Goal: Task Accomplishment & Management: Use online tool/utility

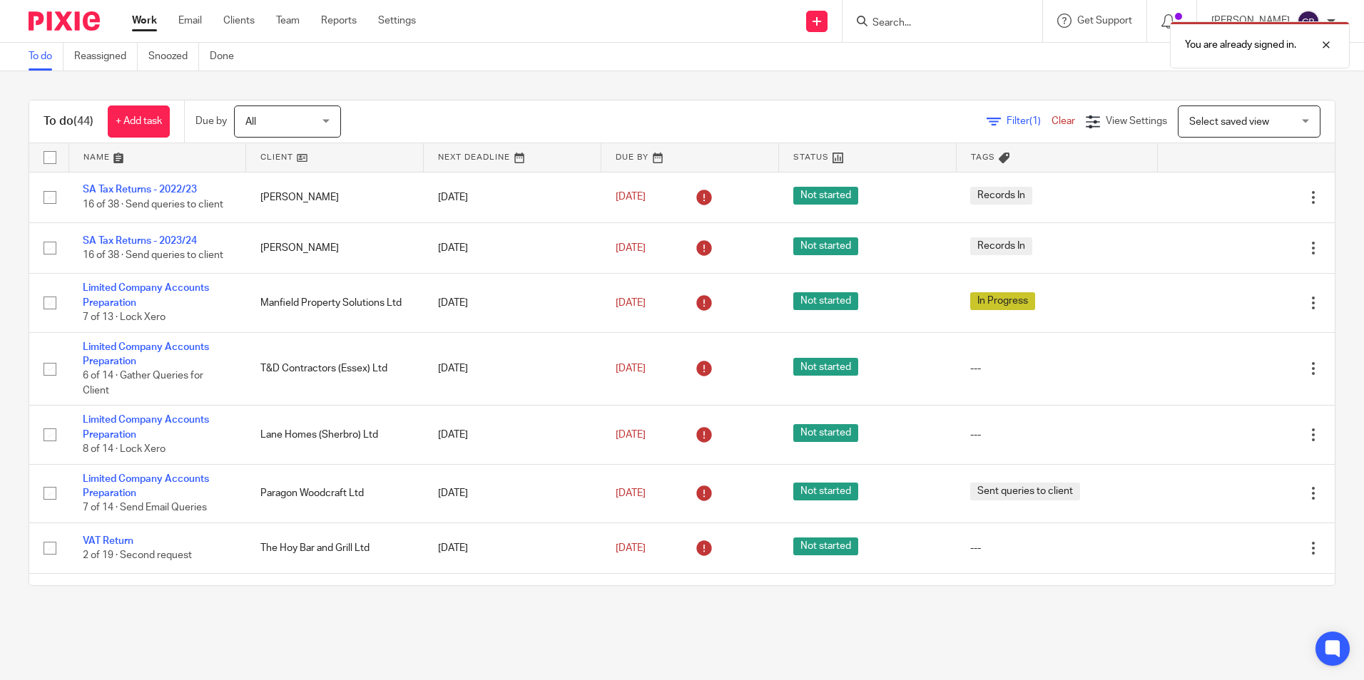
click at [931, 31] on div "You are already signed in." at bounding box center [1016, 41] width 668 height 54
click at [929, 24] on div "You are already signed in." at bounding box center [1016, 41] width 668 height 54
click at [1322, 41] on div at bounding box center [1315, 44] width 39 height 17
click at [978, 18] on div "You are already signed in." at bounding box center [1016, 41] width 668 height 54
click at [942, 24] on input "Search" at bounding box center [935, 23] width 128 height 13
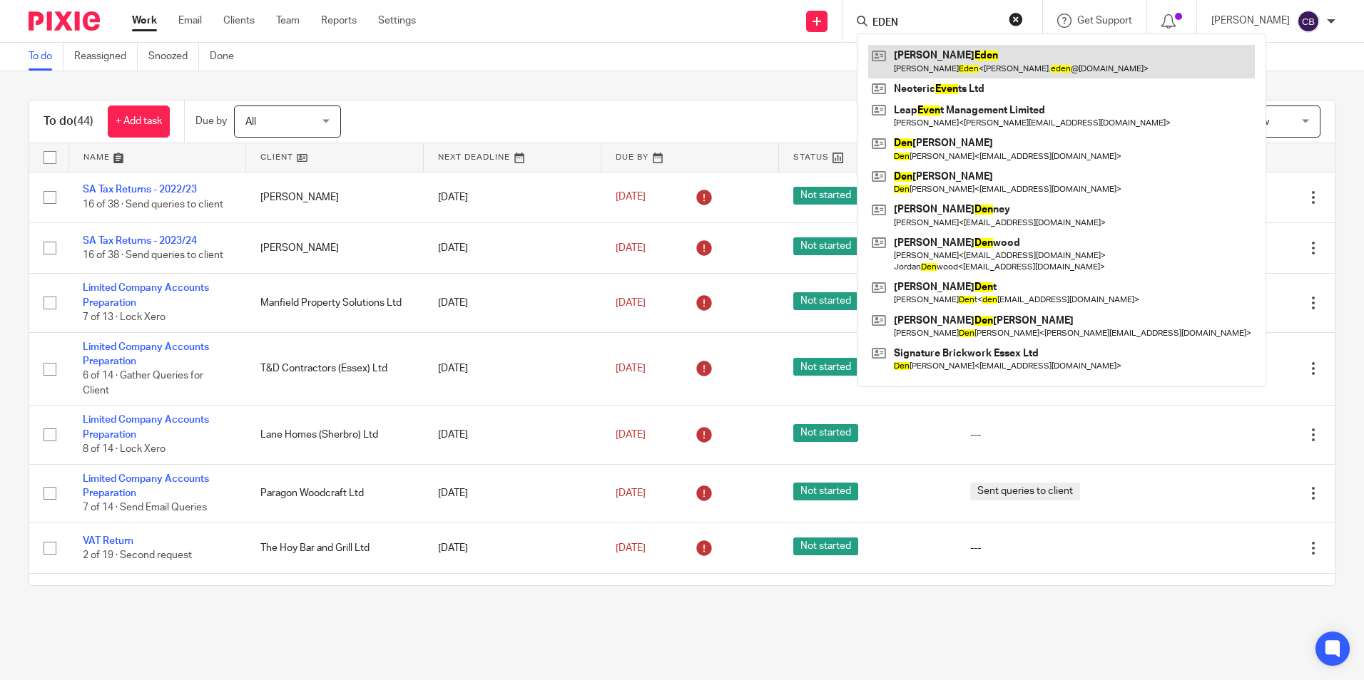
type input "EDEN"
click at [961, 47] on link at bounding box center [1061, 61] width 387 height 33
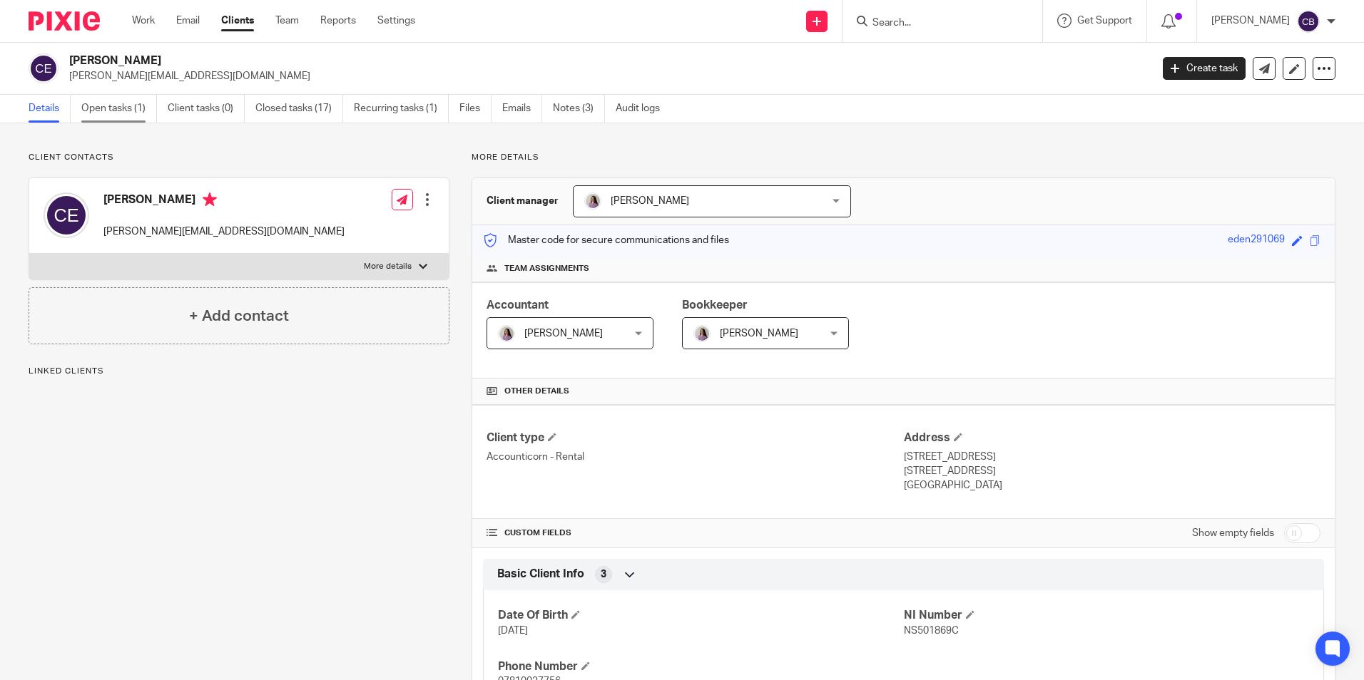
click at [143, 105] on link "Open tasks (1)" at bounding box center [119, 109] width 76 height 28
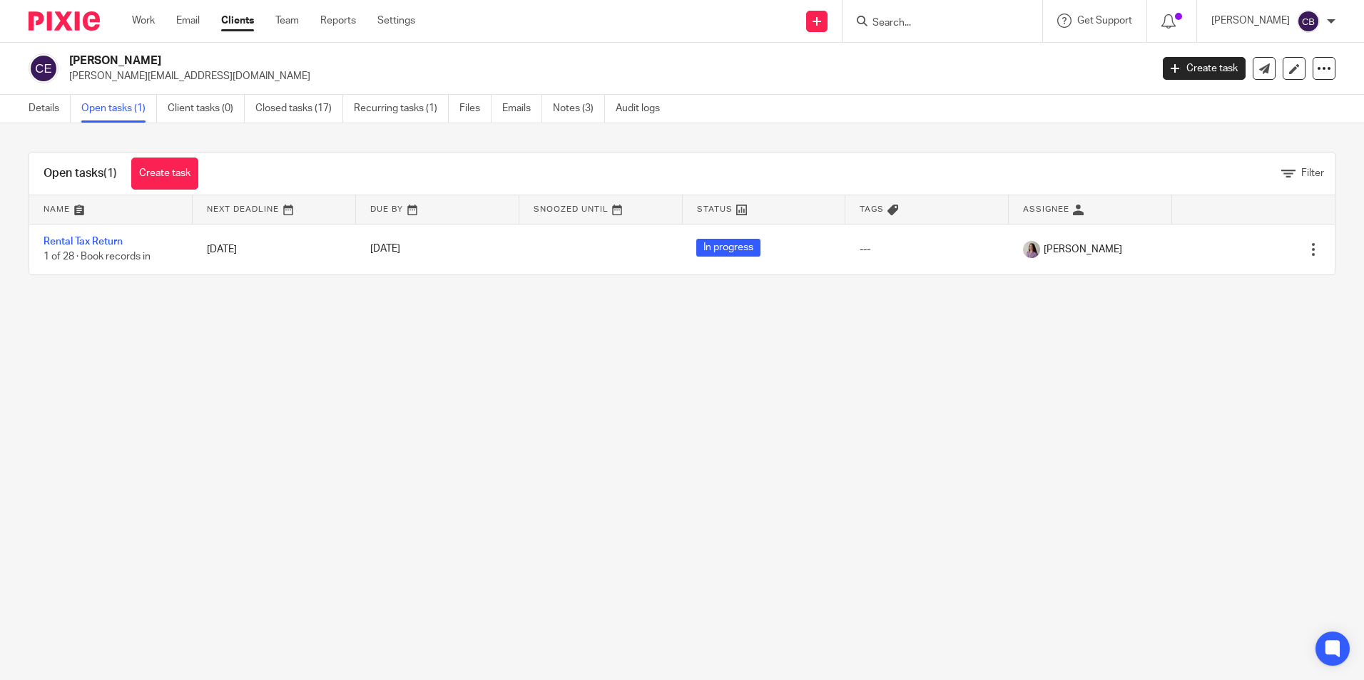
drag, startPoint x: 214, startPoint y: 324, endPoint x: 200, endPoint y: 325, distance: 13.6
click at [211, 324] on main "Carole Eden carole.eden@yahoo.com Create task Update from Companies House Expor…" at bounding box center [682, 340] width 1364 height 680
click at [146, 321] on main "Carole Eden carole.eden@yahoo.com Create task Update from Companies House Expor…" at bounding box center [682, 340] width 1364 height 680
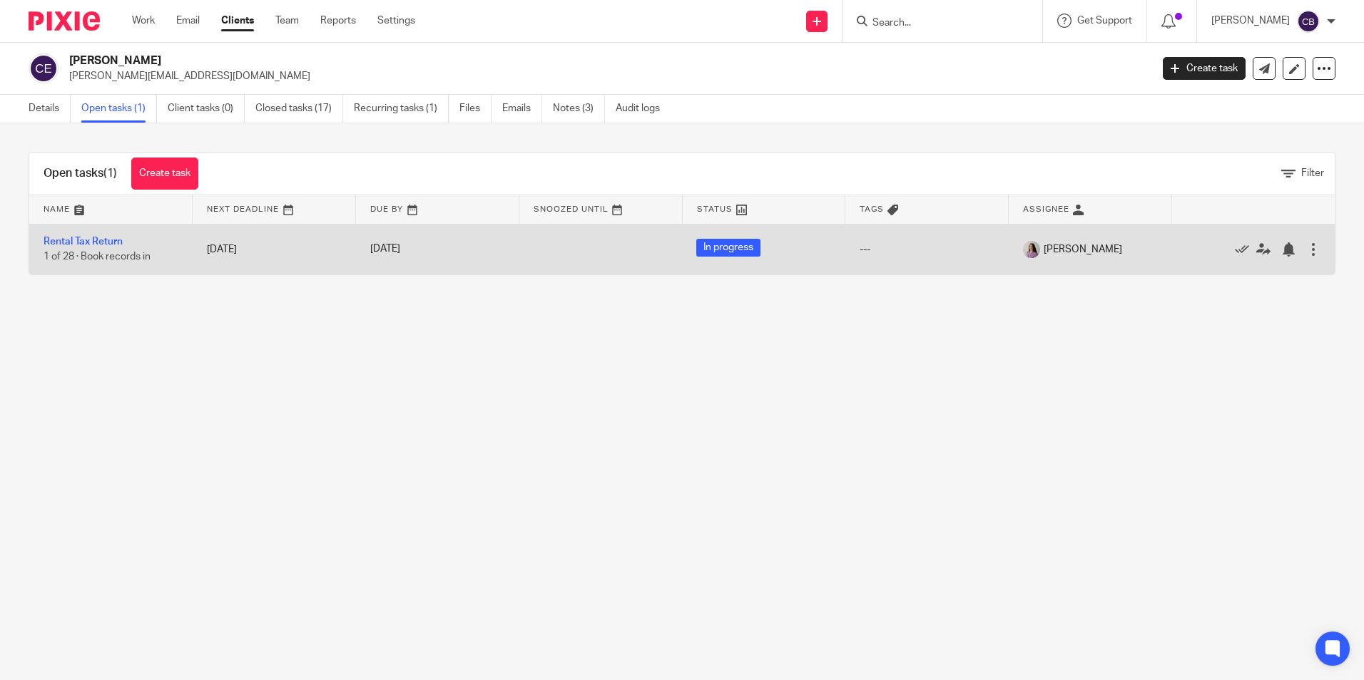
click at [93, 236] on td "Rental Tax Return 1 of 28 · Book records in" at bounding box center [110, 249] width 163 height 51
click at [115, 244] on link "Rental Tax Return" at bounding box center [83, 242] width 79 height 10
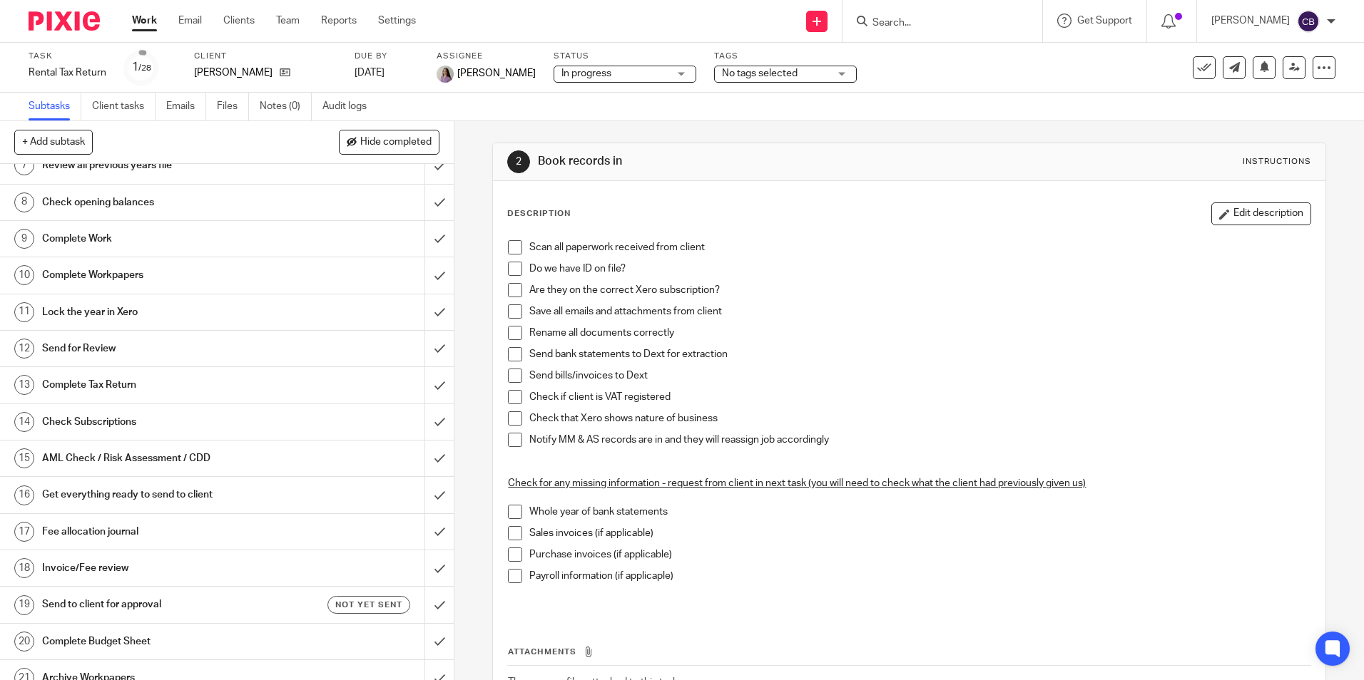
scroll to position [285, 0]
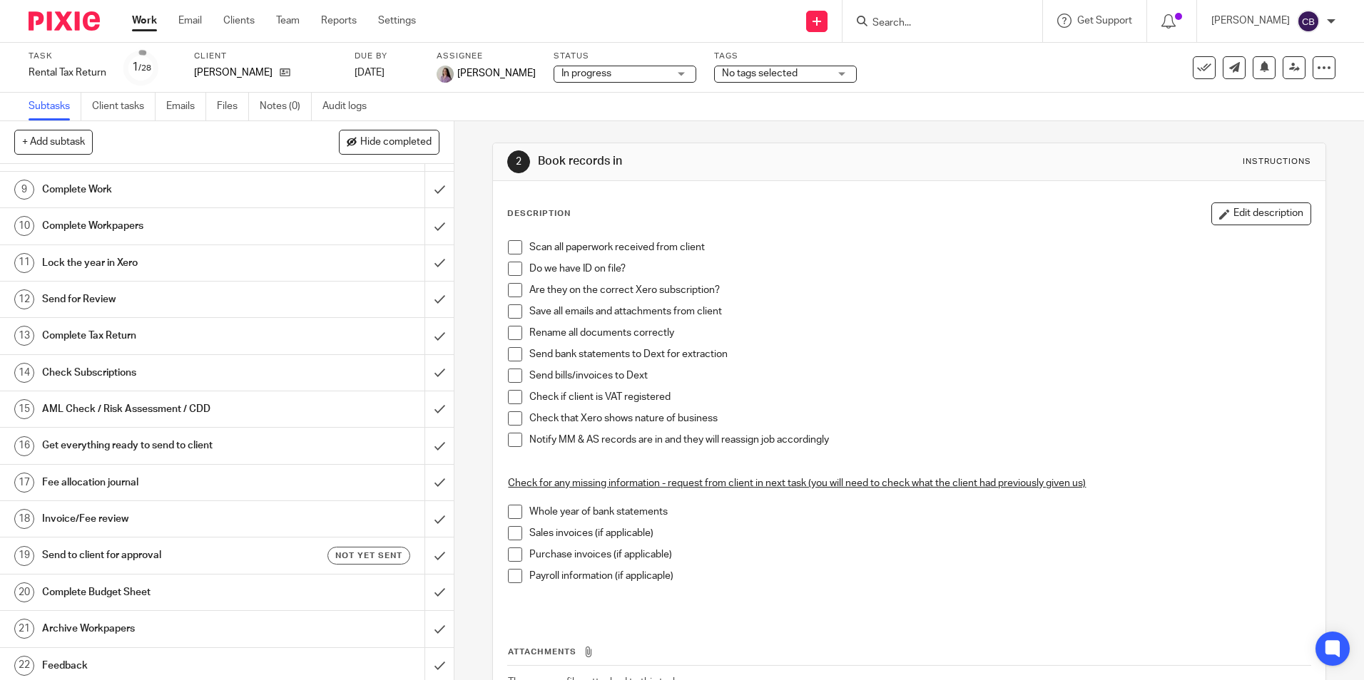
click at [106, 551] on h1 "Send to client for approval" at bounding box center [164, 555] width 245 height 21
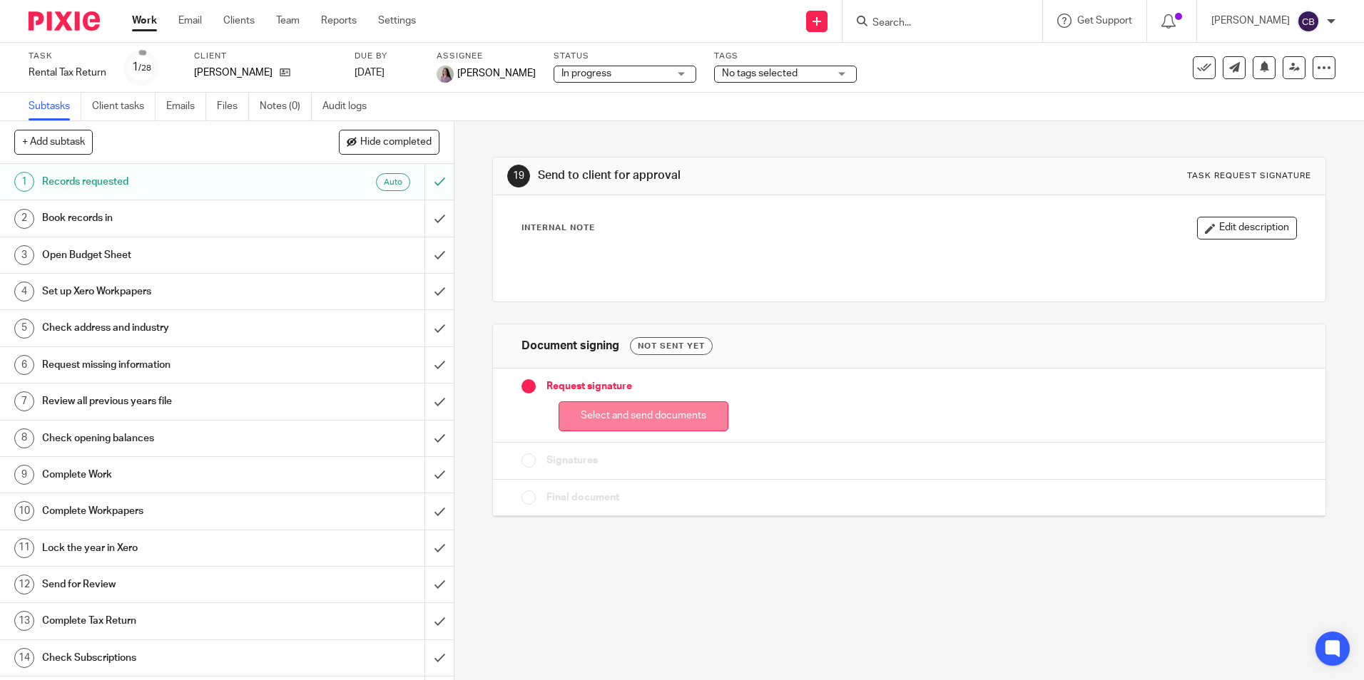
click at [582, 411] on button "Select and send documents" at bounding box center [643, 417] width 170 height 31
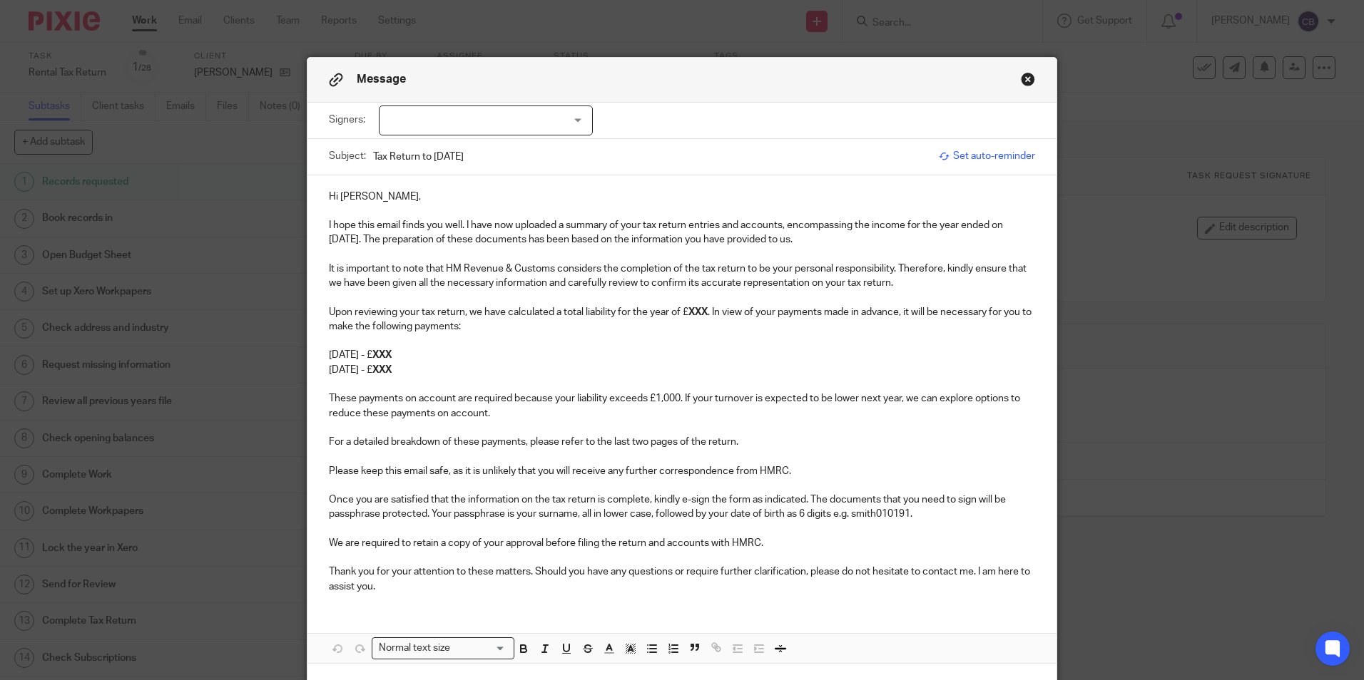
click at [465, 225] on p "I hope this email finds you well. I have now uploaded a summary of your tax ret…" at bounding box center [682, 232] width 706 height 29
drag, startPoint x: 794, startPoint y: 226, endPoint x: 734, endPoint y: 227, distance: 59.9
click at [734, 227] on p "I hope this email finds you well. We have now uploaded a summary of your tax re…" at bounding box center [682, 232] width 706 height 29
click at [548, 325] on p "Upon reviewing your tax return, we have calculated a total liability for the ye…" at bounding box center [682, 319] width 706 height 29
click at [464, 320] on p "Upon reviewing your tax return, we have calculated a total liability for the ye…" at bounding box center [682, 319] width 706 height 29
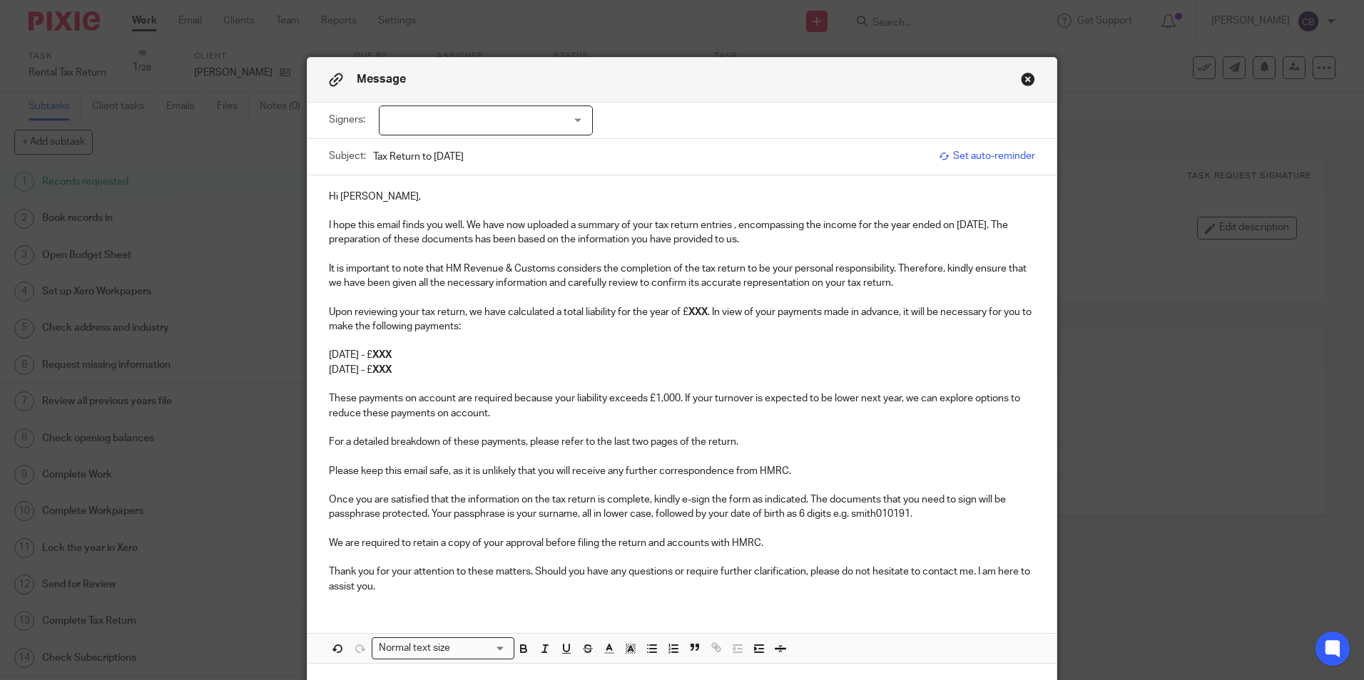
click at [583, 312] on p "Upon reviewing your tax return, we have calculated a total liability for the ye…" at bounding box center [682, 319] width 706 height 29
click at [554, 333] on p "Upon reviewing your tax return, we have calculated a total liability for the ye…" at bounding box center [682, 319] width 706 height 29
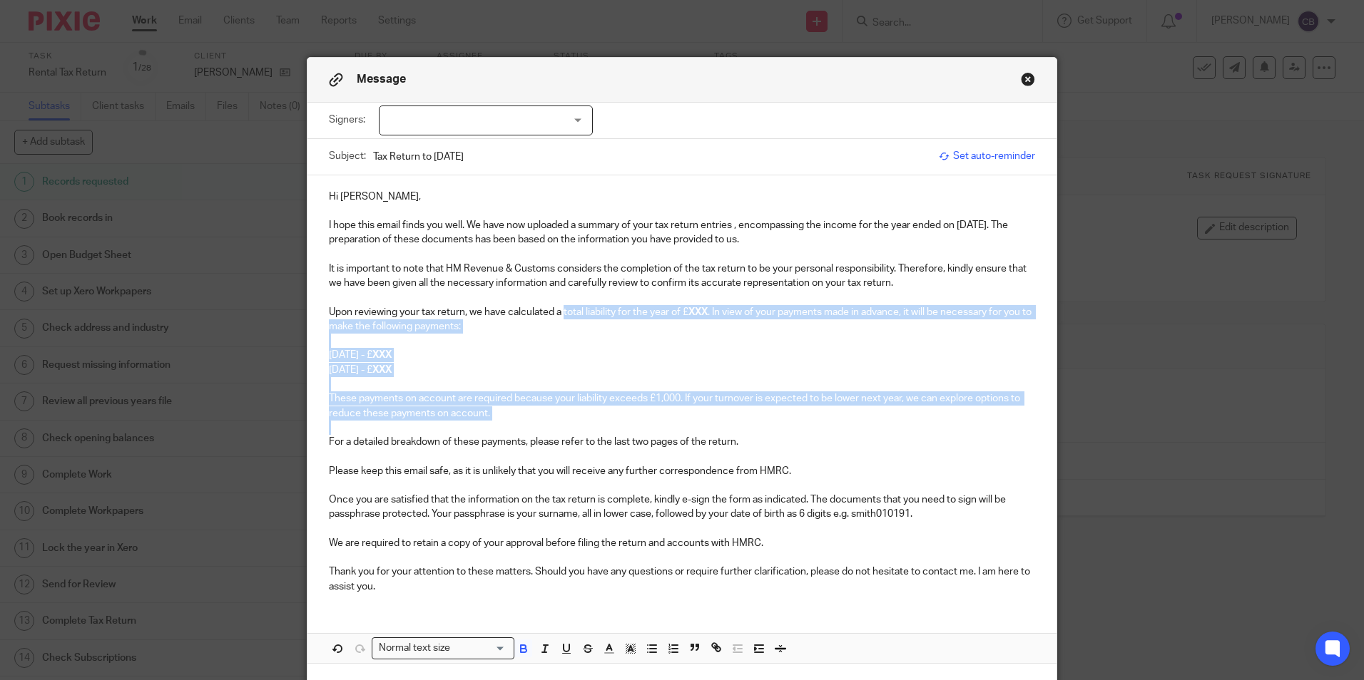
drag, startPoint x: 556, startPoint y: 424, endPoint x: 560, endPoint y: 316, distance: 108.5
click at [560, 316] on div "Hi Carole, I hope this email finds you well. We have now uploaded a summary of …" at bounding box center [681, 389] width 749 height 429
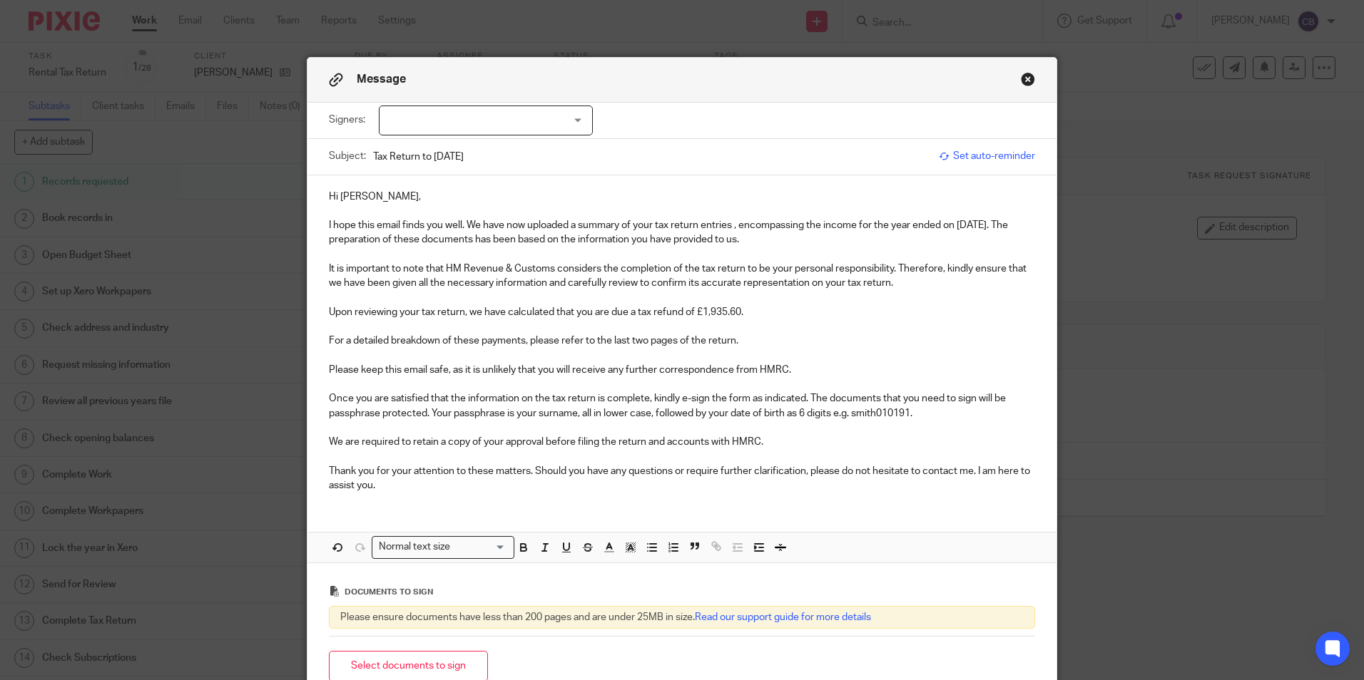
click at [483, 342] on p "For a detailed breakdown of these payments, please refer to the last two pages …" at bounding box center [682, 341] width 706 height 14
click at [476, 342] on p "For a detailed breakdown of the return, please refer to the last two pages of t…" at bounding box center [682, 341] width 706 height 14
click at [653, 364] on p "Please keep this email safe, as it is unlikely that you will receive any furthe…" at bounding box center [682, 370] width 706 height 14
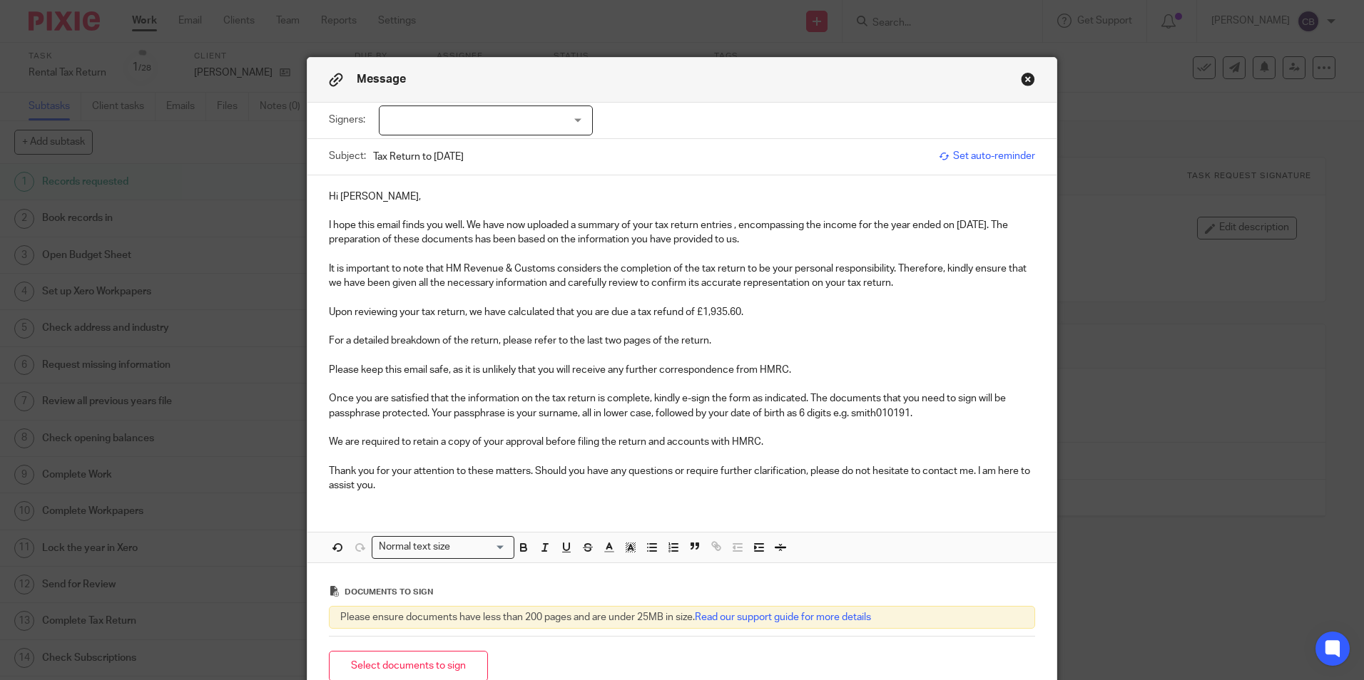
click at [605, 344] on p "For a detailed breakdown of the return, please refer to the last two pages of t…" at bounding box center [682, 341] width 706 height 14
click at [485, 356] on p at bounding box center [682, 355] width 706 height 14
click at [469, 340] on p "For a detailed breakdown of the return, please refer to the last three pages of…" at bounding box center [682, 341] width 706 height 14
click at [480, 339] on p "For a detailed breakdown of the return, please refer to the last three pages of…" at bounding box center [682, 341] width 706 height 14
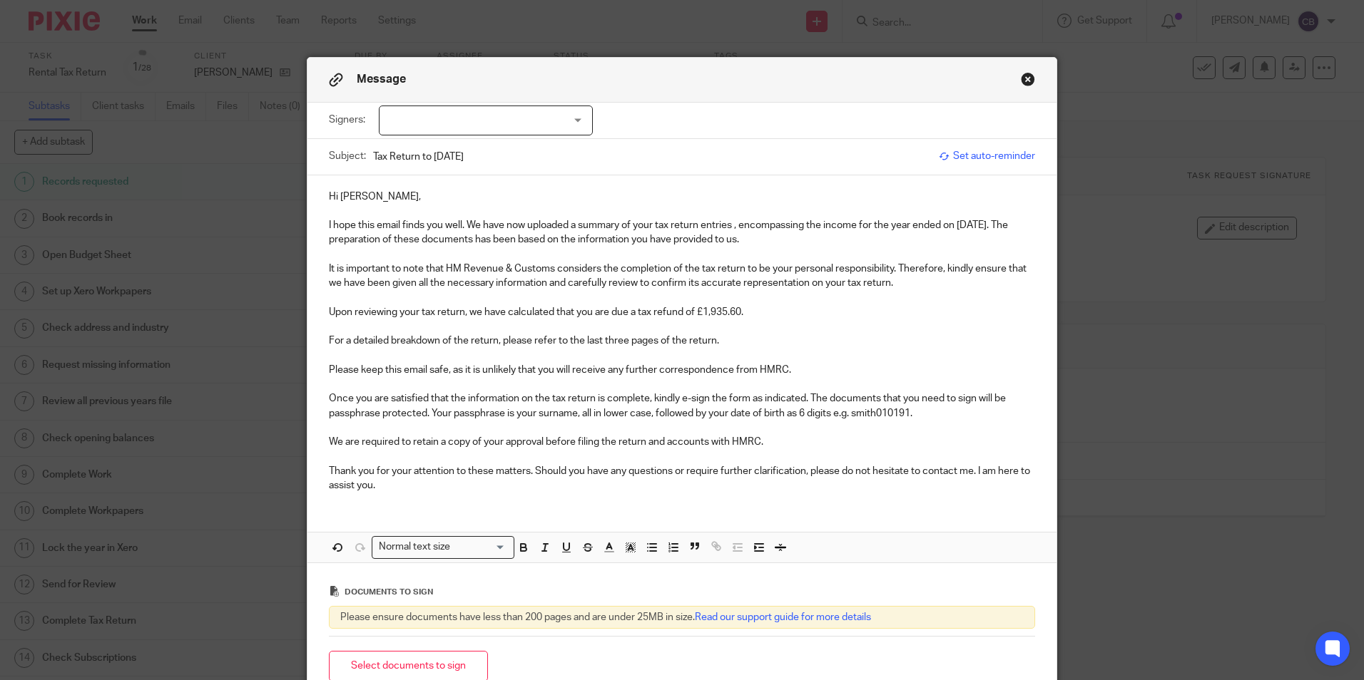
click at [478, 339] on p "For a detailed breakdown of the return, please refer to the last three pages of…" at bounding box center [682, 341] width 706 height 14
click at [486, 340] on p "For a detailed breakdown of the return, please refer to the last three pages of…" at bounding box center [682, 341] width 706 height 14
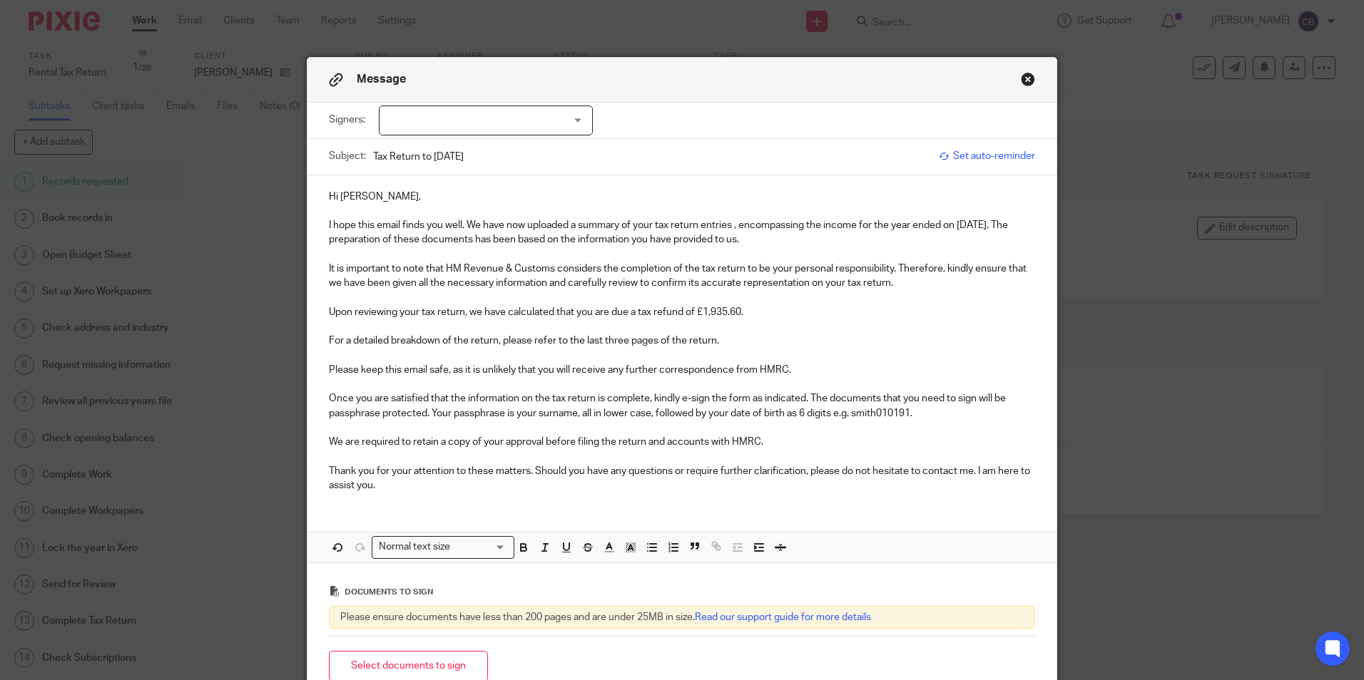
click at [493, 342] on p "For a detailed breakdown of the return, please refer to the last three pages of…" at bounding box center [682, 341] width 706 height 14
click at [481, 342] on p "For a detailed breakdown of the return, please refer to the last three pages of…" at bounding box center [682, 341] width 706 height 14
click at [790, 340] on p "For a detailed breakdown of the refund due, please refer to the last three page…" at bounding box center [682, 341] width 706 height 14
click at [806, 312] on p "Upon reviewing your tax return, we have calculated that you are due a tax refun…" at bounding box center [682, 312] width 706 height 14
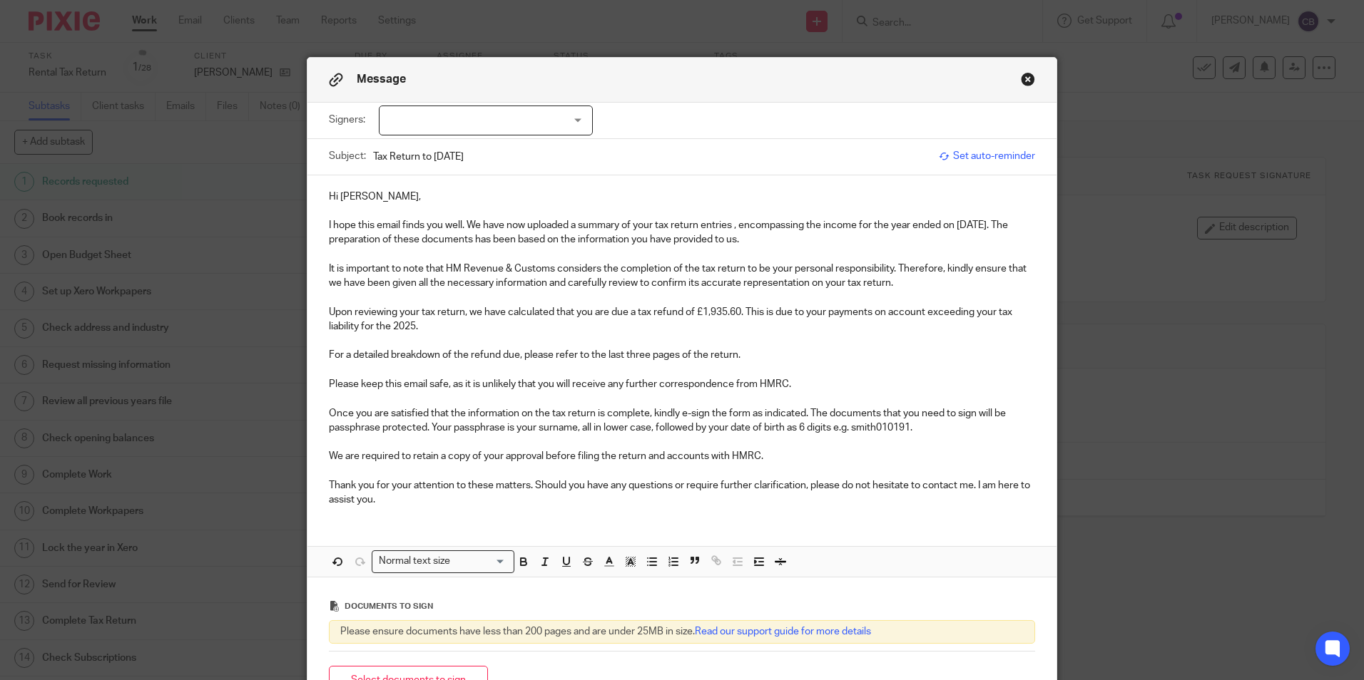
click at [446, 346] on p at bounding box center [682, 341] width 706 height 14
click at [372, 331] on p "Upon reviewing your tax return, we have calculated that you are due a tax refun…" at bounding box center [682, 319] width 706 height 29
click at [377, 328] on p "Upon reviewing your tax return, we have calculated that you are due a tax refun…" at bounding box center [682, 319] width 706 height 29
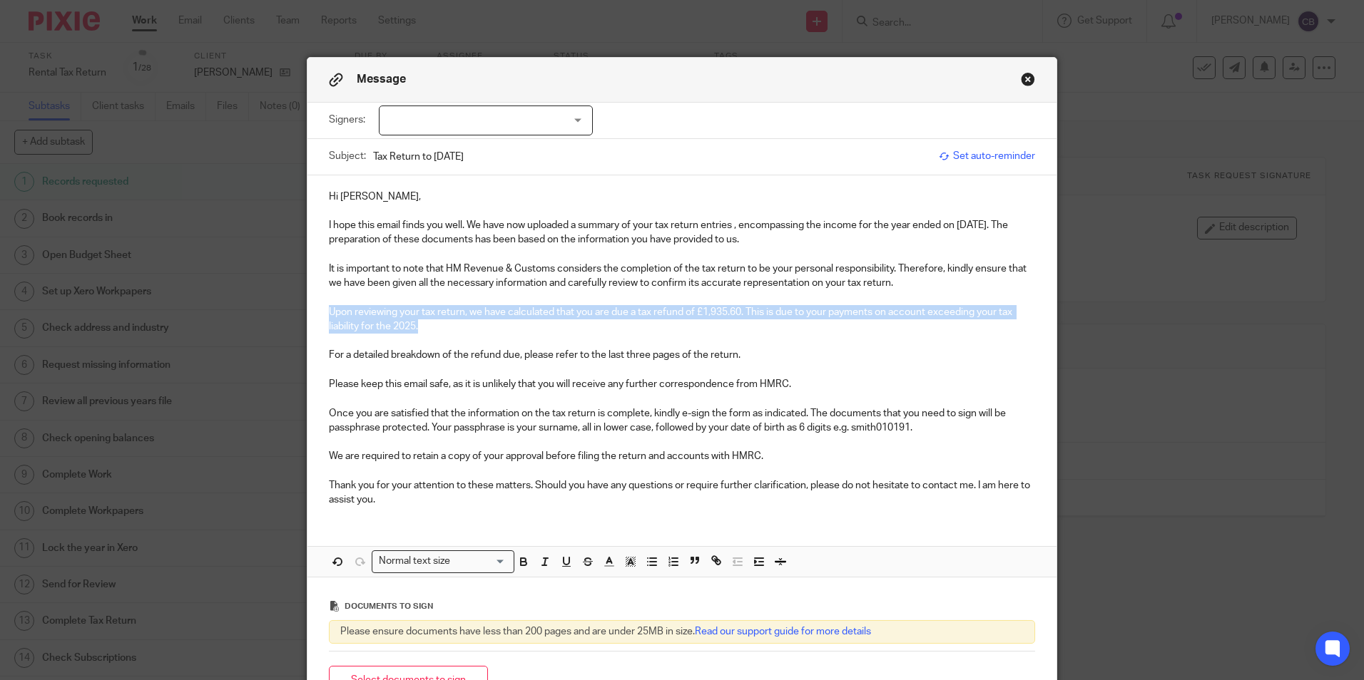
click at [377, 328] on p "Upon reviewing your tax return, we have calculated that you are due a tax refun…" at bounding box center [682, 319] width 706 height 29
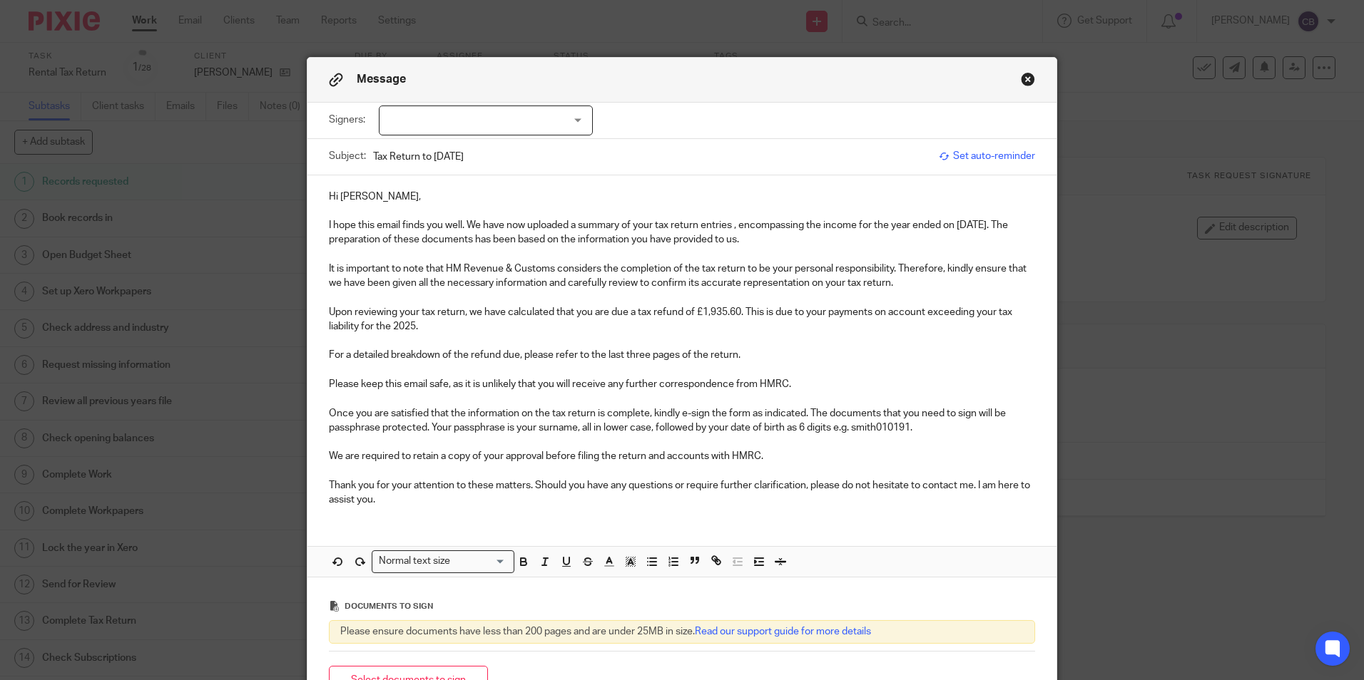
click at [384, 325] on p "Upon reviewing your tax return, we have calculated that you are due a tax refun…" at bounding box center [682, 319] width 706 height 29
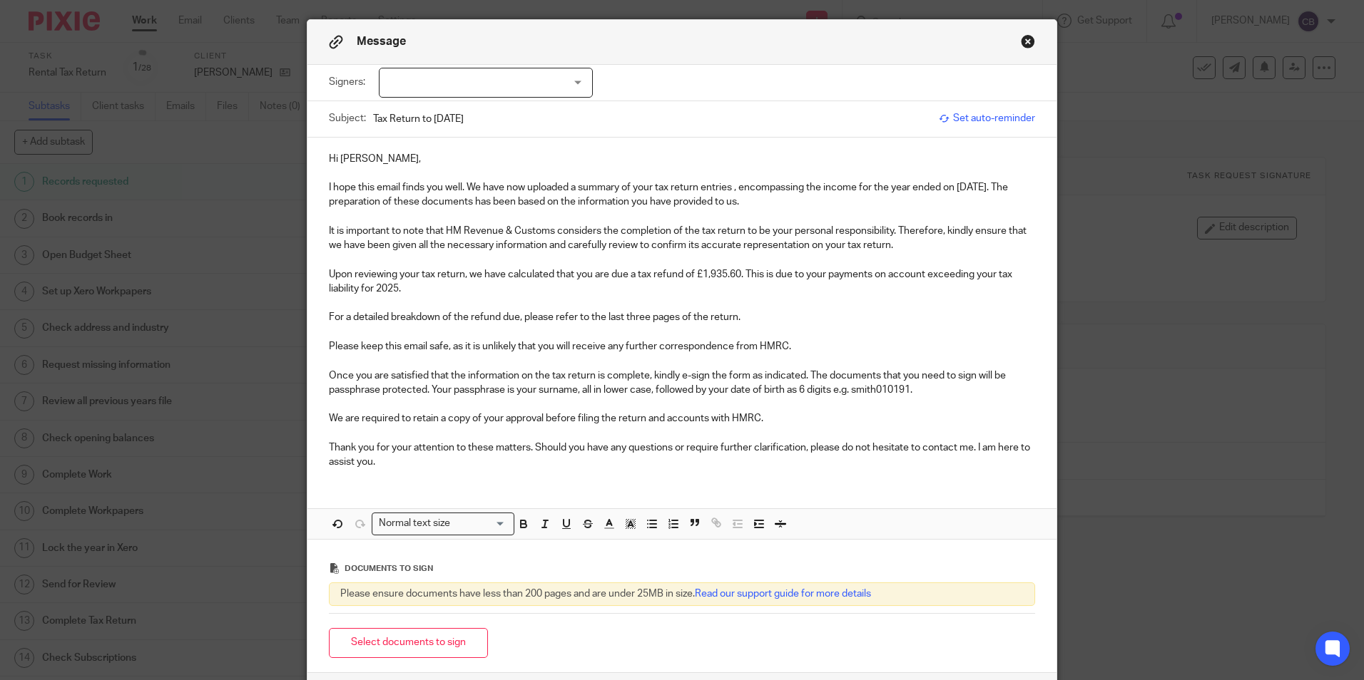
scroll to position [71, 0]
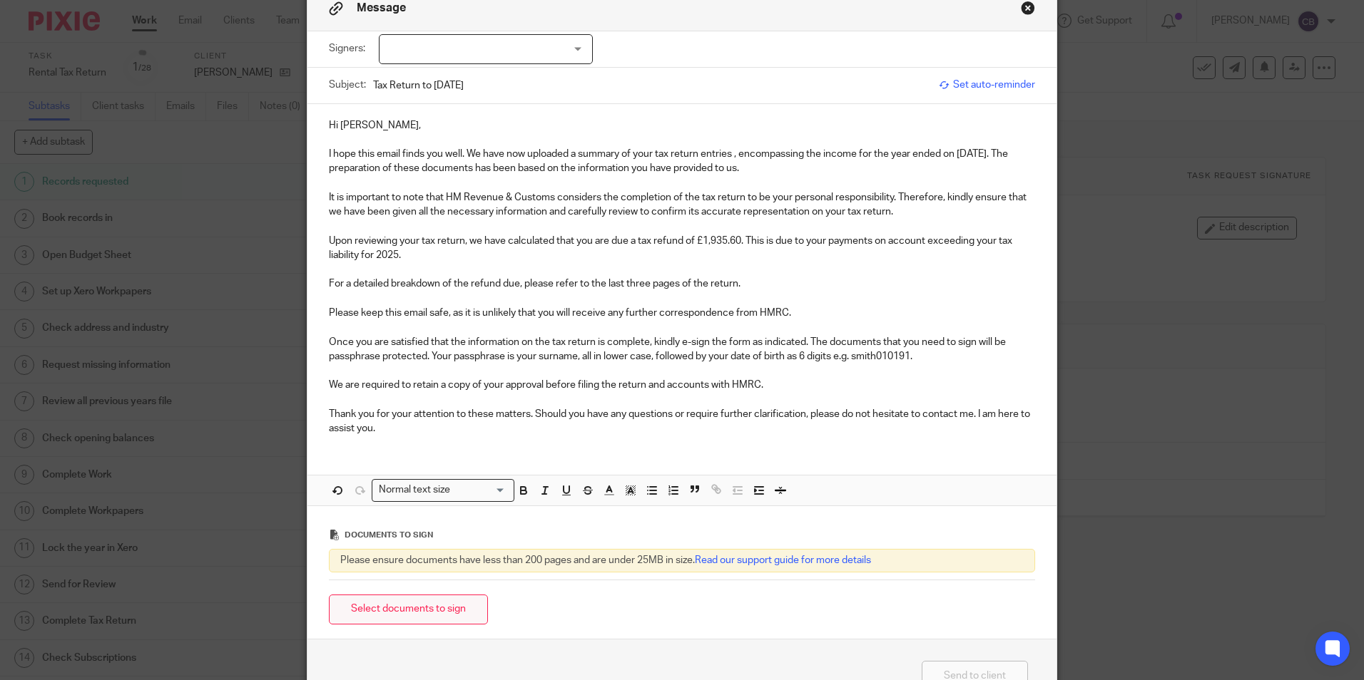
click at [432, 614] on button "Select documents to sign" at bounding box center [408, 610] width 159 height 31
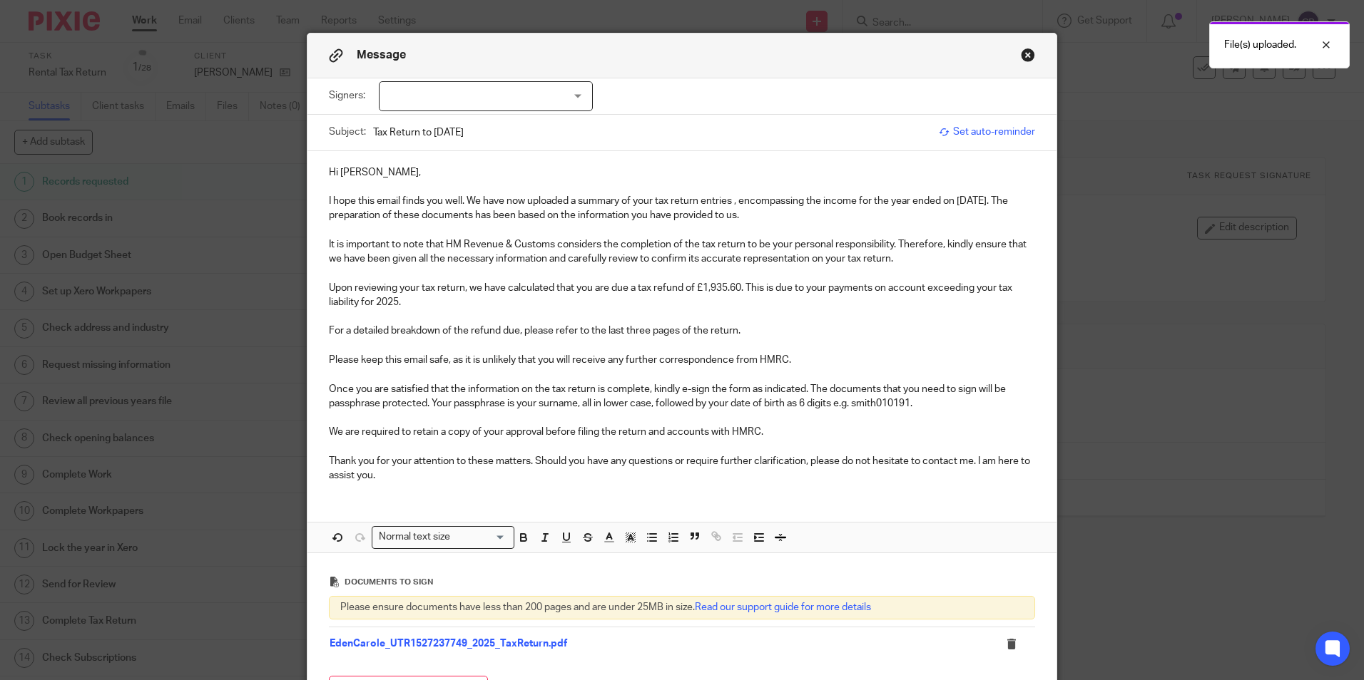
scroll to position [0, 0]
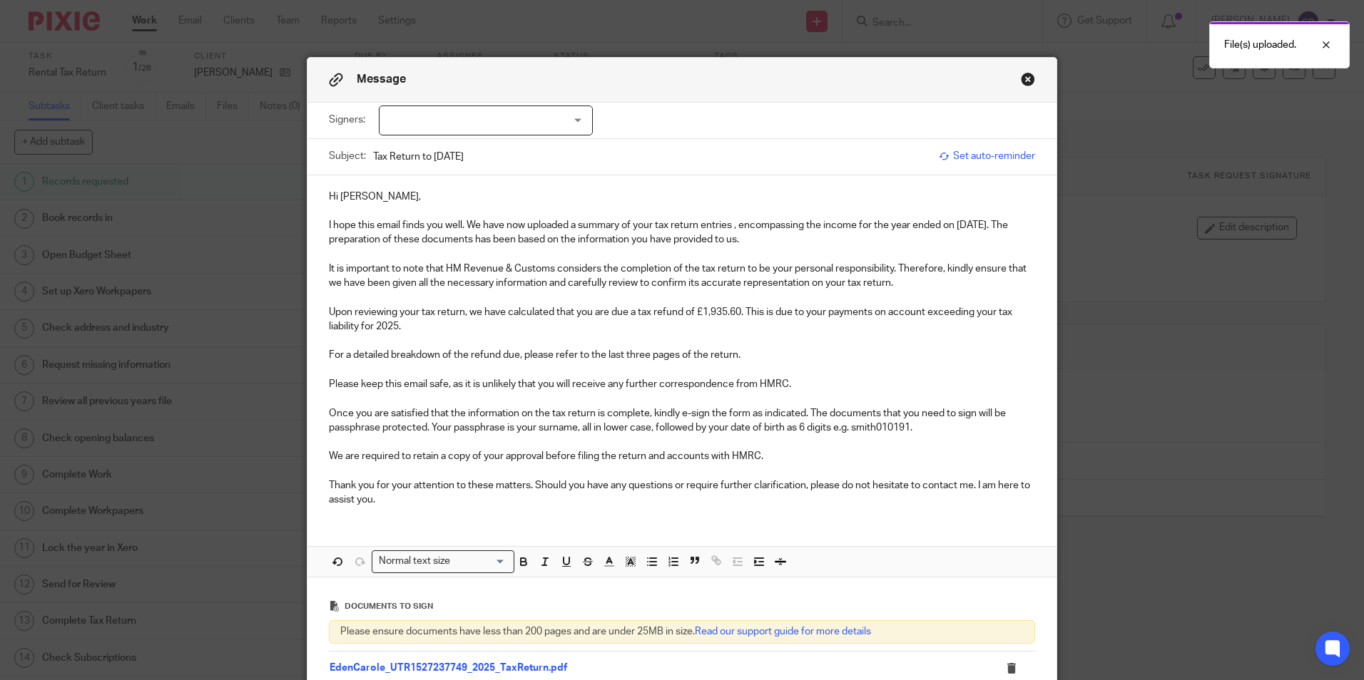
click at [468, 123] on div at bounding box center [486, 121] width 214 height 30
click at [451, 148] on span "[PERSON_NAME]" at bounding box center [438, 150] width 78 height 10
checkbox input "true"
click at [807, 200] on p "Hi Carole," at bounding box center [682, 197] width 706 height 14
click at [631, 119] on p "(1 selected)" at bounding box center [626, 120] width 53 height 14
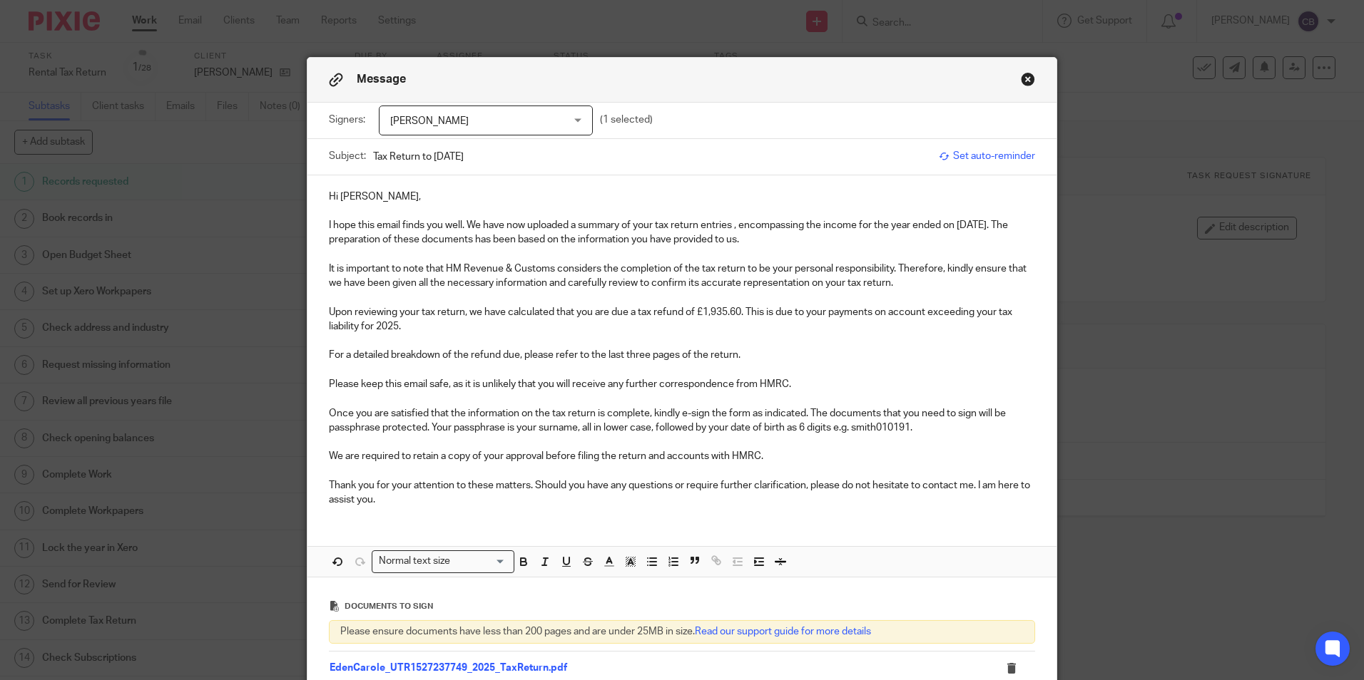
click at [616, 126] on p "(1 selected)" at bounding box center [626, 120] width 53 height 14
click at [329, 77] on icon at bounding box center [336, 80] width 14 height 14
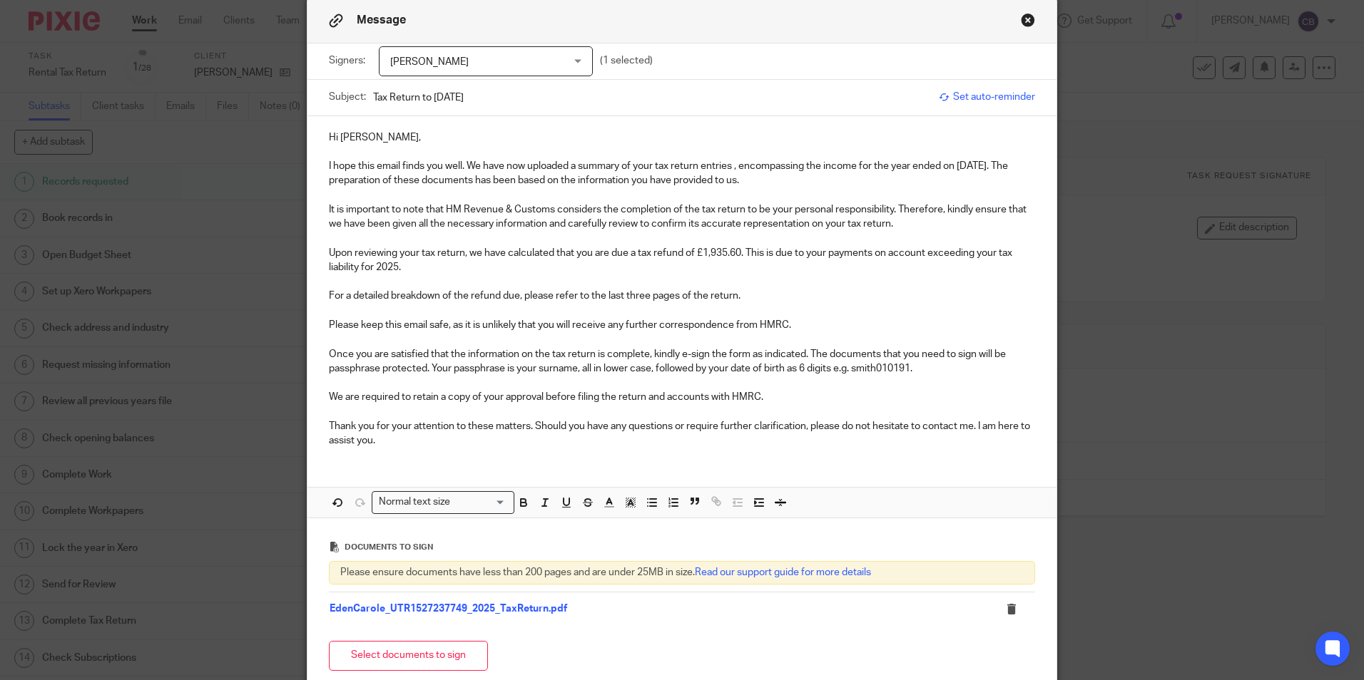
scroll to position [53, 0]
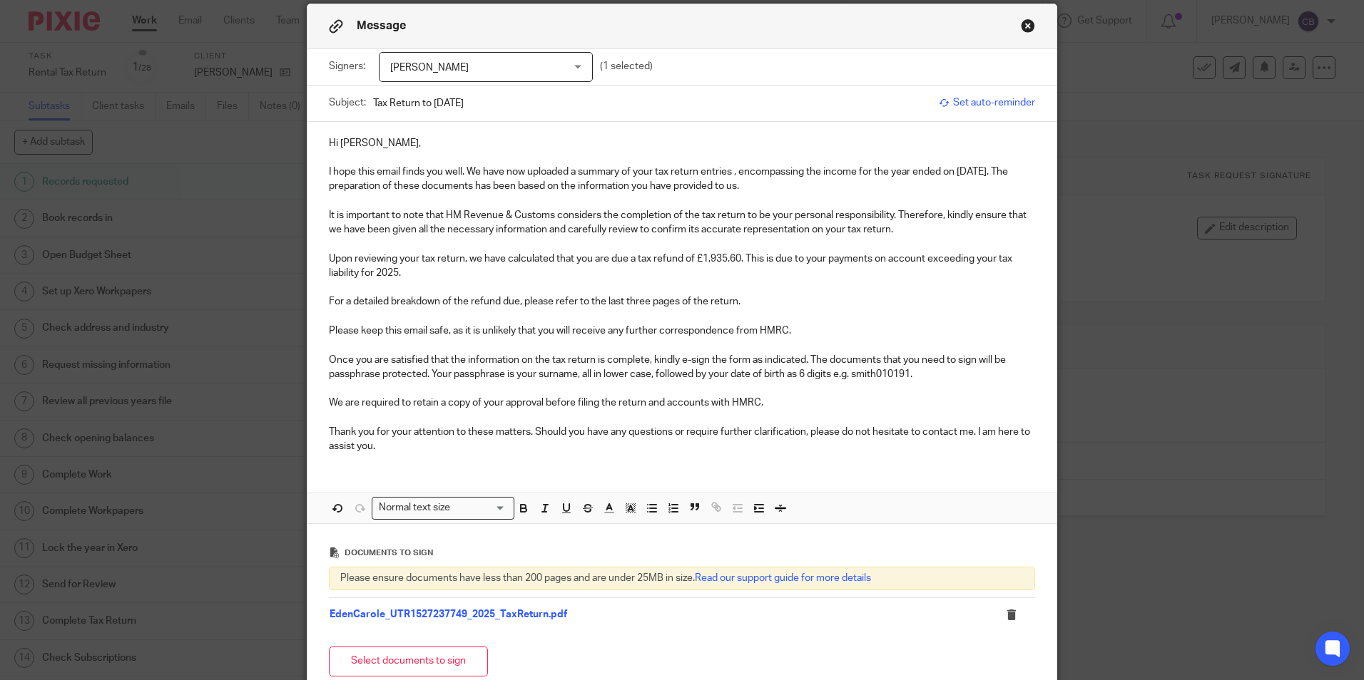
click at [456, 278] on p "Upon reviewing your tax return, we have calculated that you are due a tax refun…" at bounding box center [682, 266] width 706 height 29
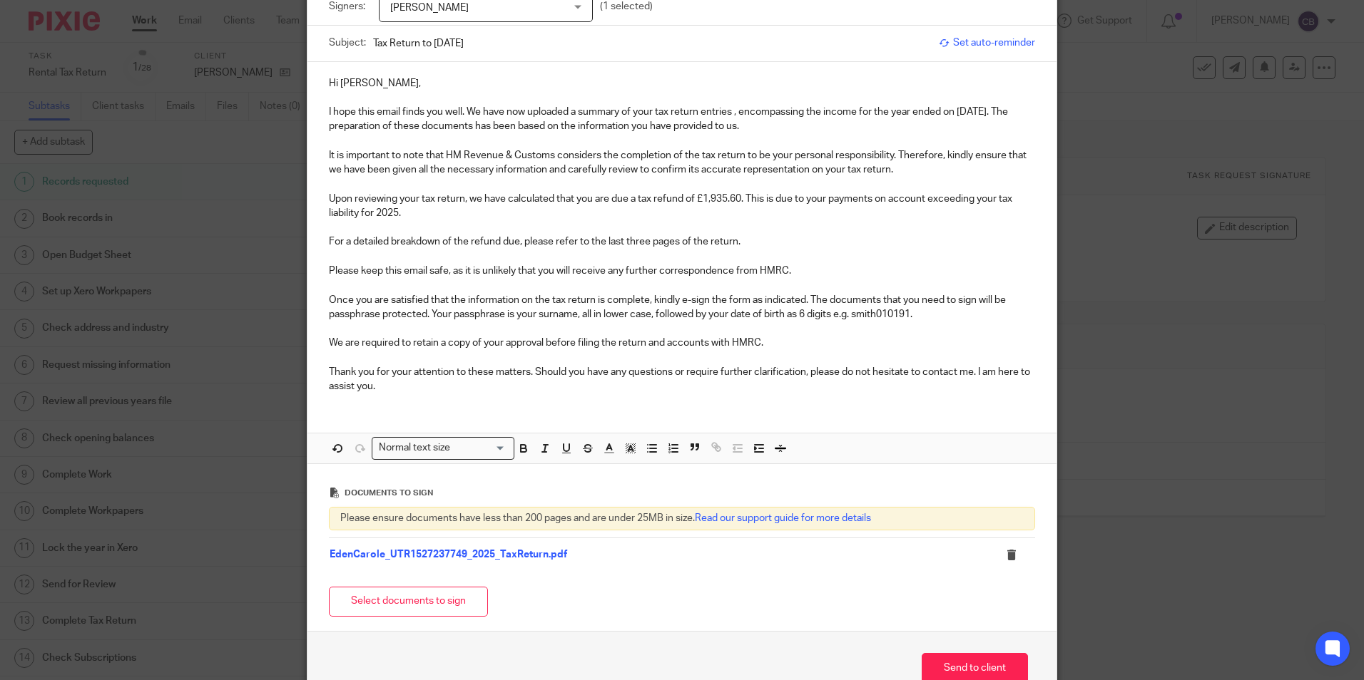
scroll to position [196, 0]
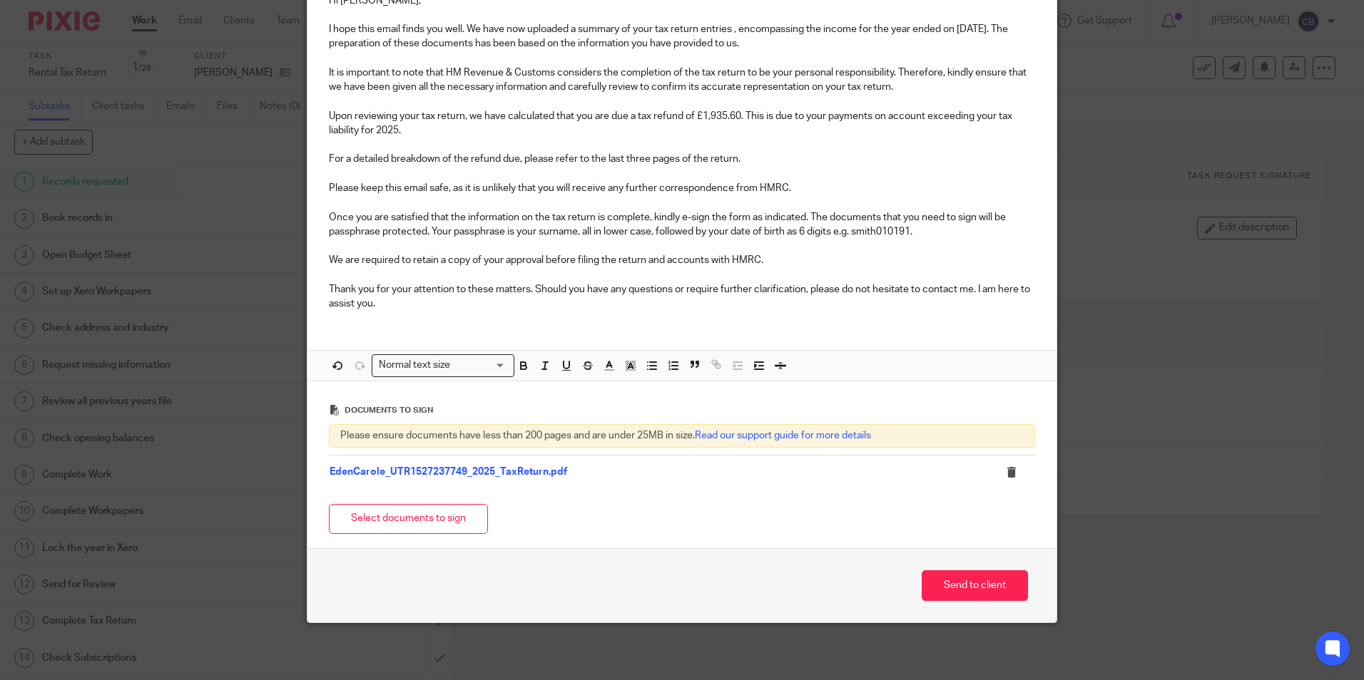
drag, startPoint x: 963, startPoint y: 585, endPoint x: 954, endPoint y: 568, distance: 18.5
click at [964, 585] on button "Send to client" at bounding box center [975, 586] width 106 height 31
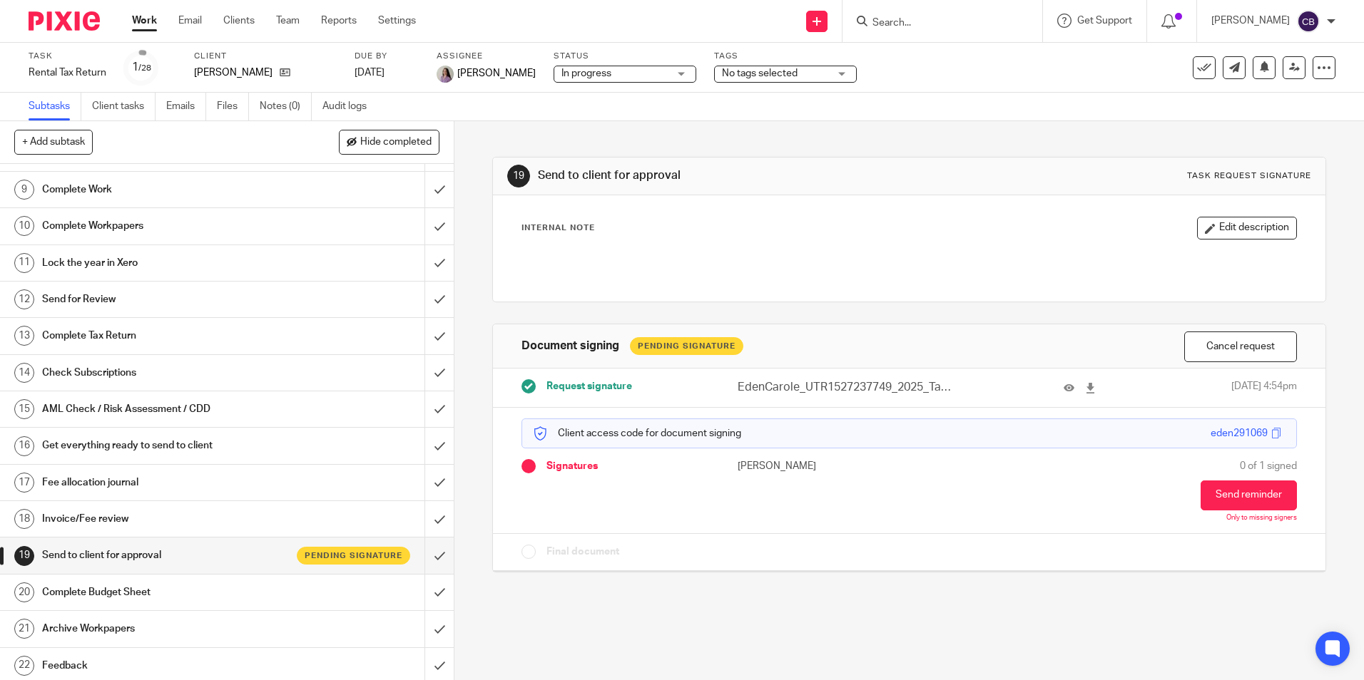
scroll to position [524, 0]
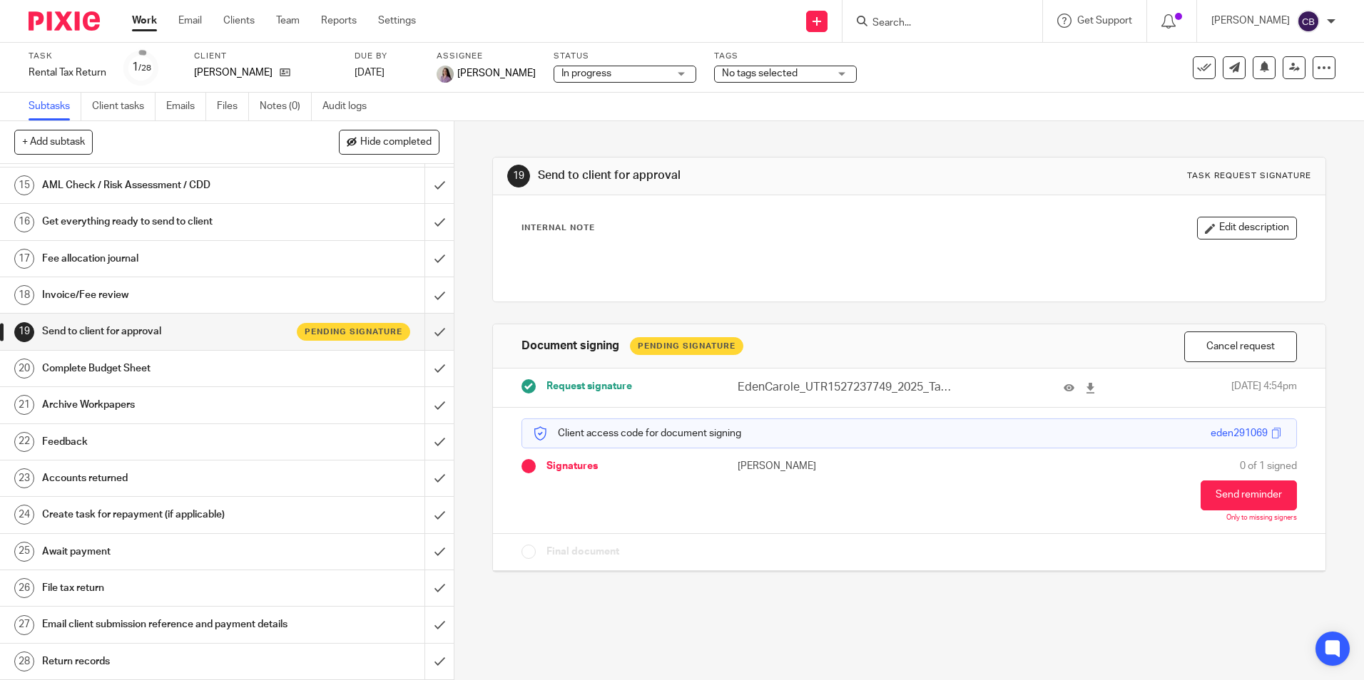
drag, startPoint x: 886, startPoint y: 647, endPoint x: 849, endPoint y: 654, distance: 37.8
click at [884, 650] on div "19 Send to client for approval Task request signature Internal Note Edit descri…" at bounding box center [908, 400] width 909 height 559
click at [847, 655] on div "19 Send to client for approval Task request signature Internal Note Edit descri…" at bounding box center [908, 400] width 909 height 559
click at [1289, 69] on icon at bounding box center [1294, 67] width 11 height 11
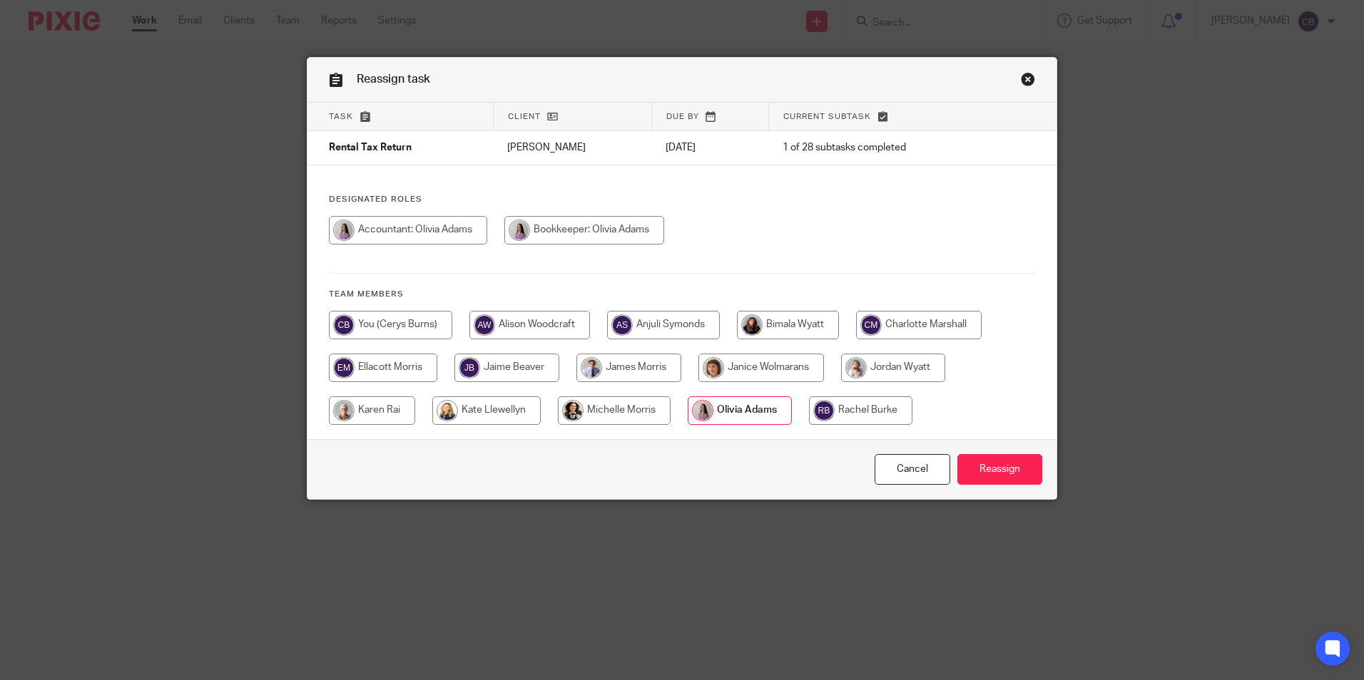
click at [905, 359] on input "radio" at bounding box center [893, 368] width 104 height 29
radio input "true"
click at [999, 464] on input "Reassign" at bounding box center [999, 469] width 85 height 31
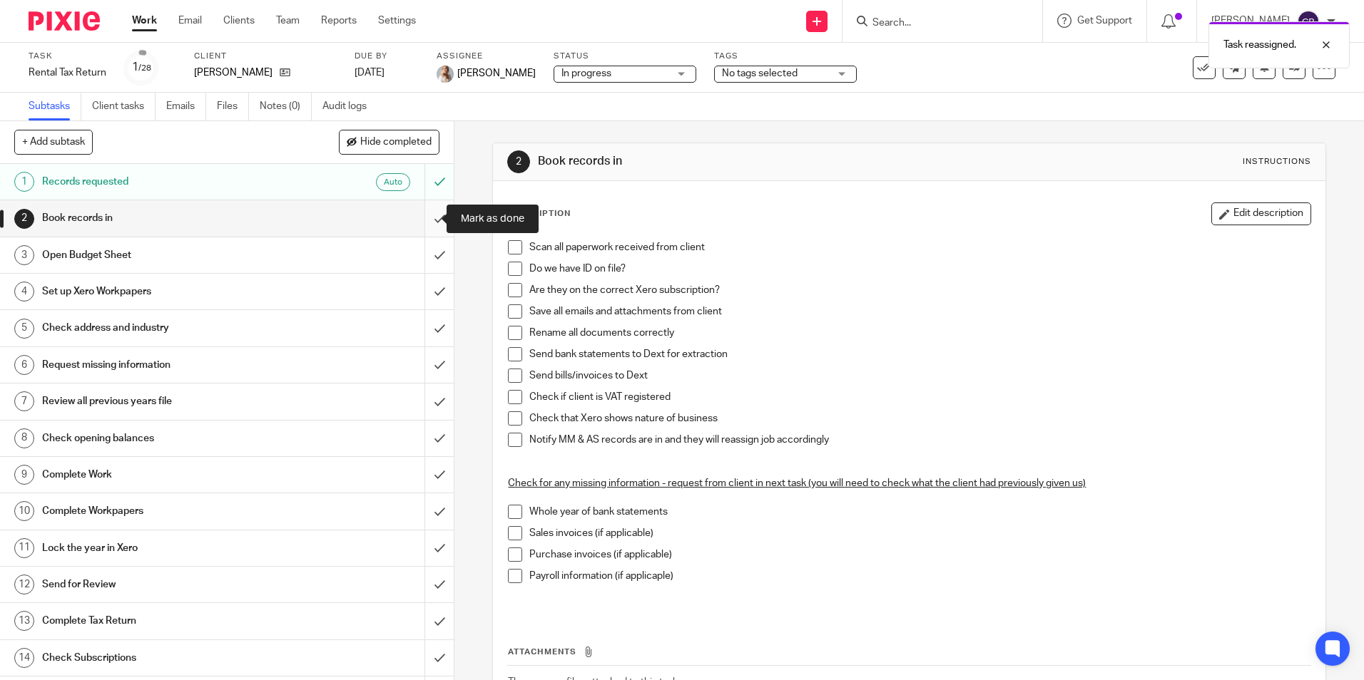
click at [427, 217] on input "submit" at bounding box center [227, 218] width 454 height 36
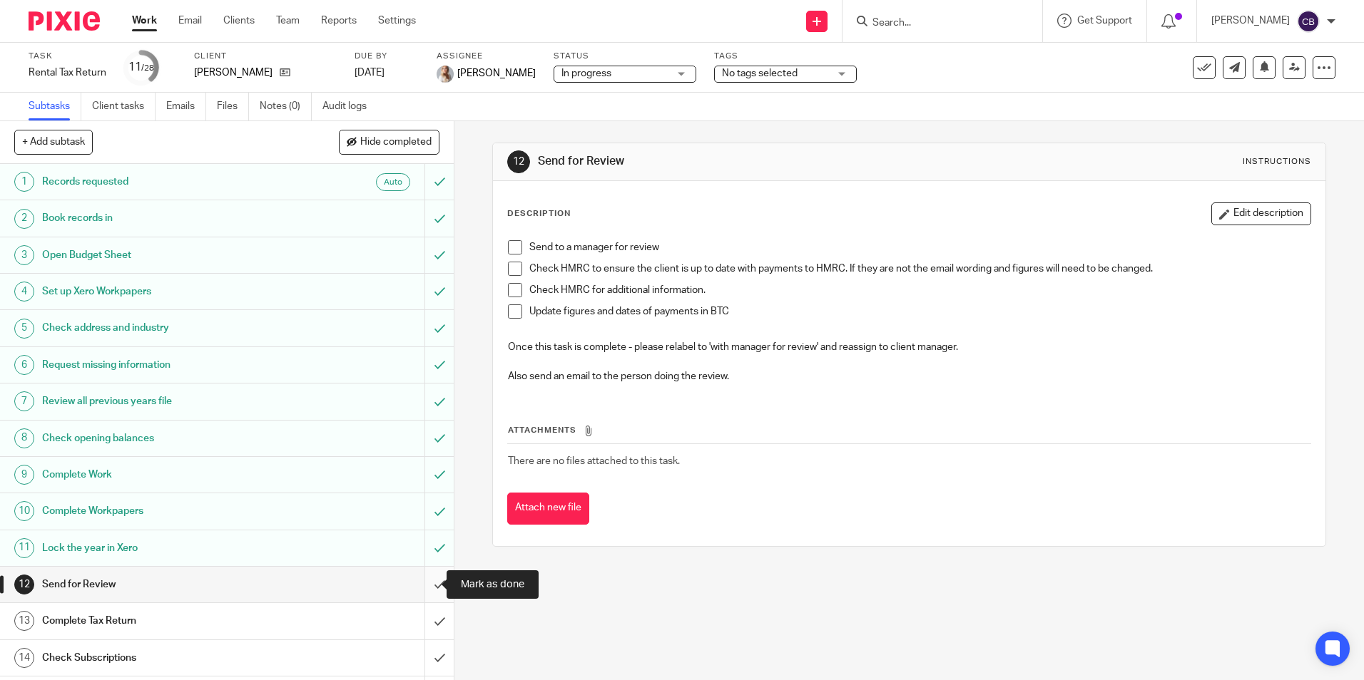
click at [417, 582] on input "submit" at bounding box center [227, 585] width 454 height 36
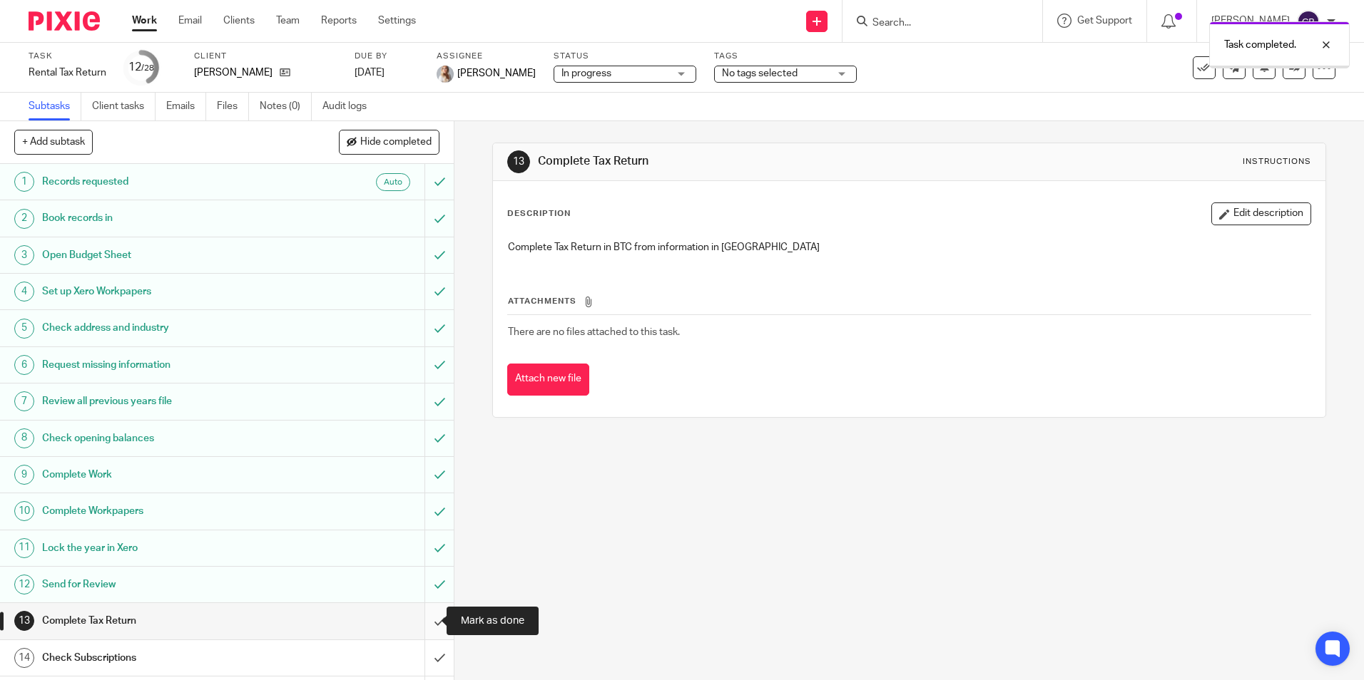
click at [429, 619] on input "submit" at bounding box center [227, 621] width 454 height 36
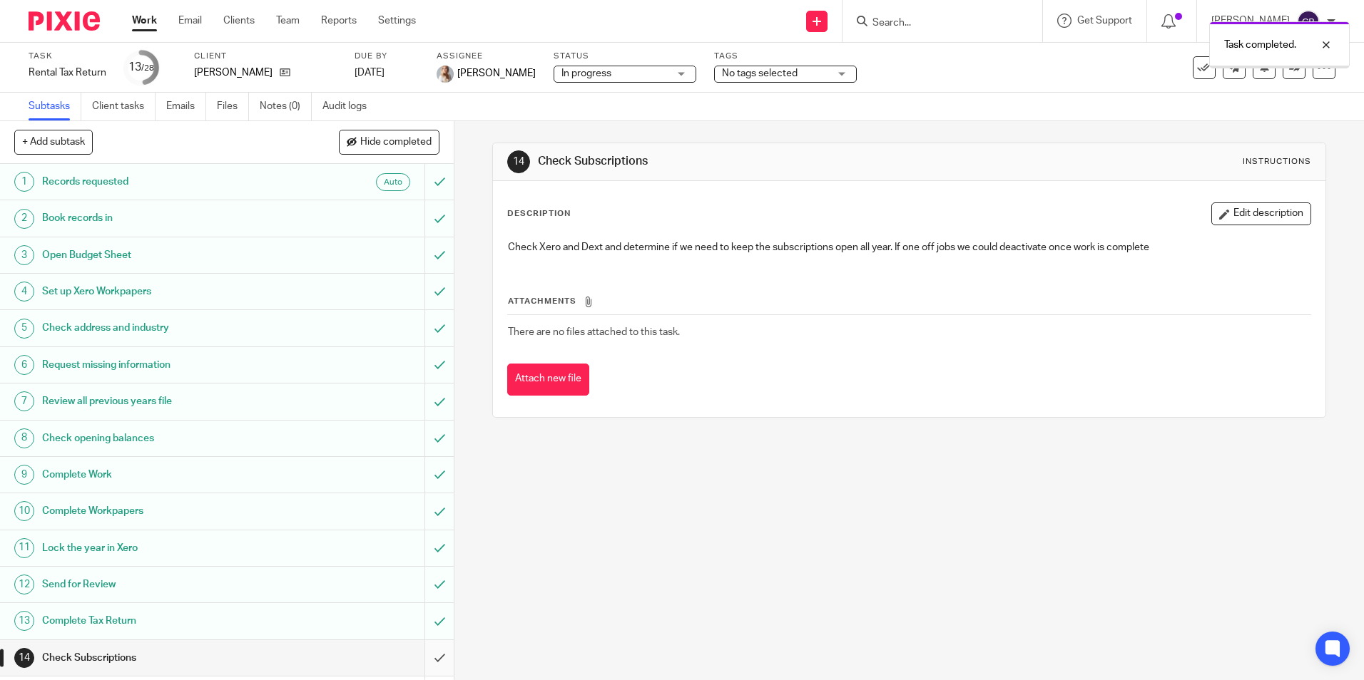
click at [423, 662] on input "submit" at bounding box center [227, 658] width 454 height 36
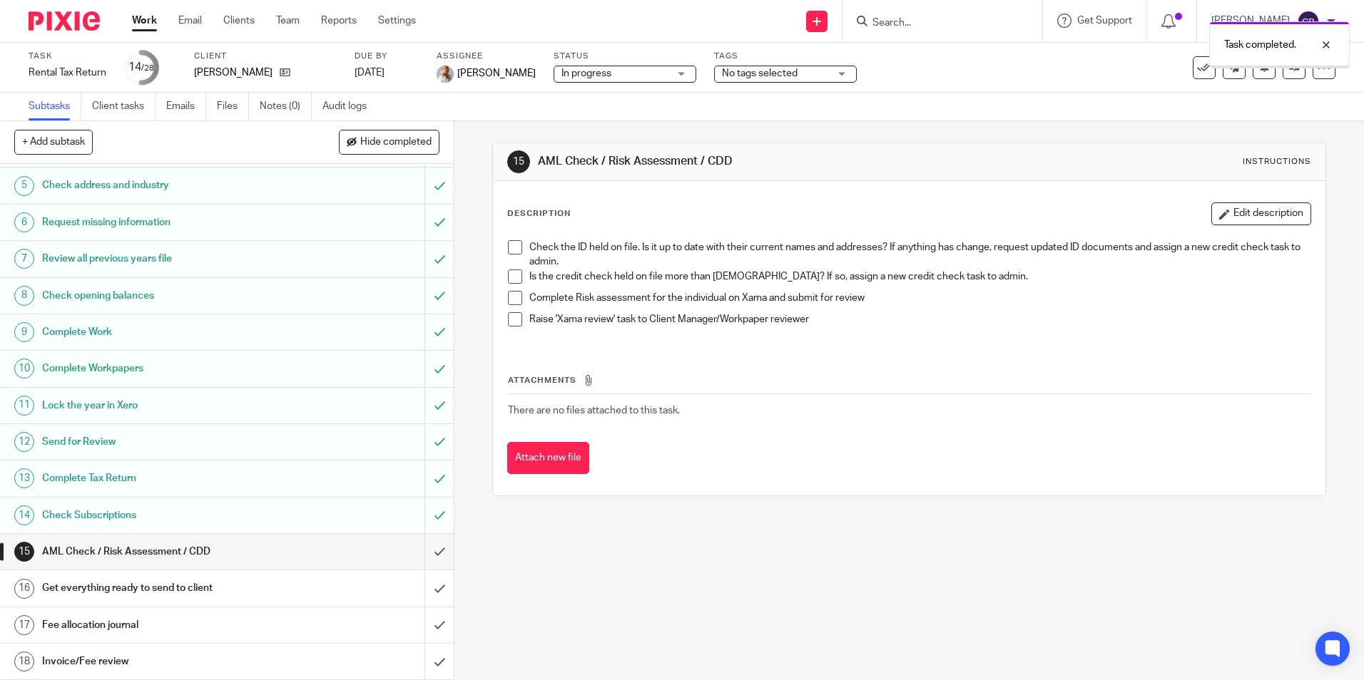
scroll to position [214, 0]
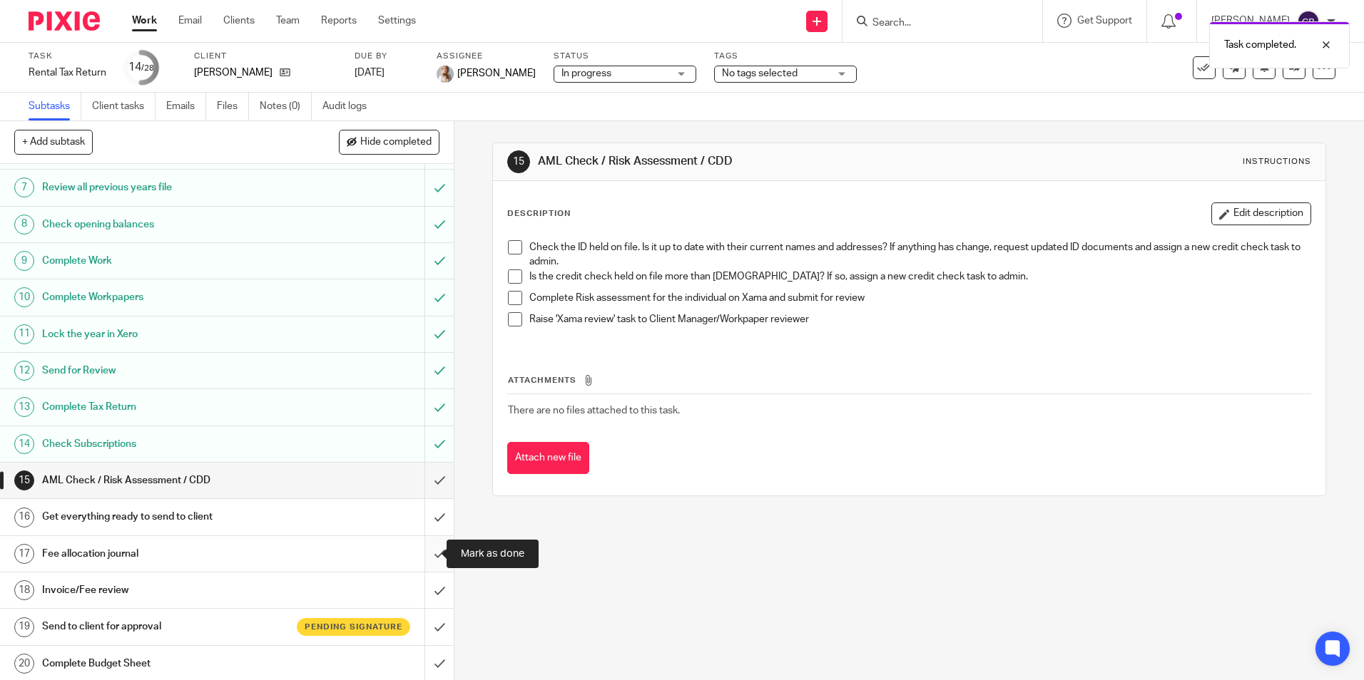
click at [432, 554] on input "submit" at bounding box center [227, 554] width 454 height 36
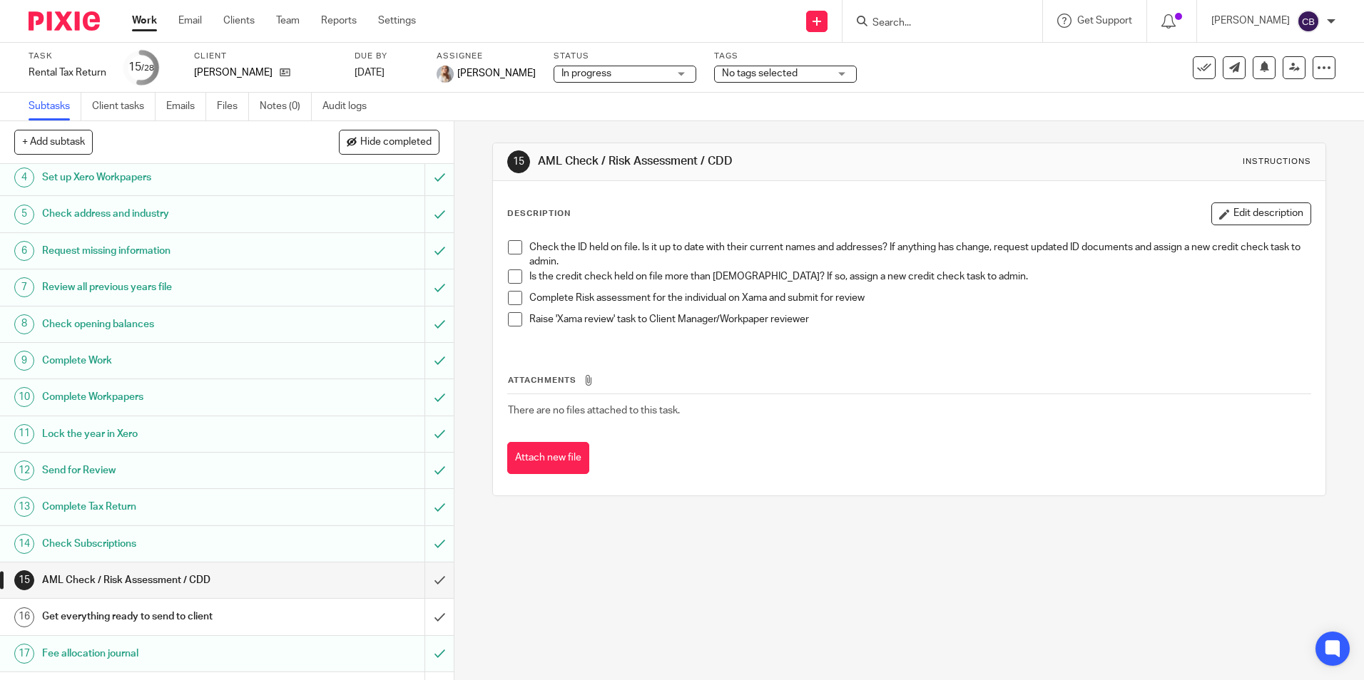
scroll to position [285, 0]
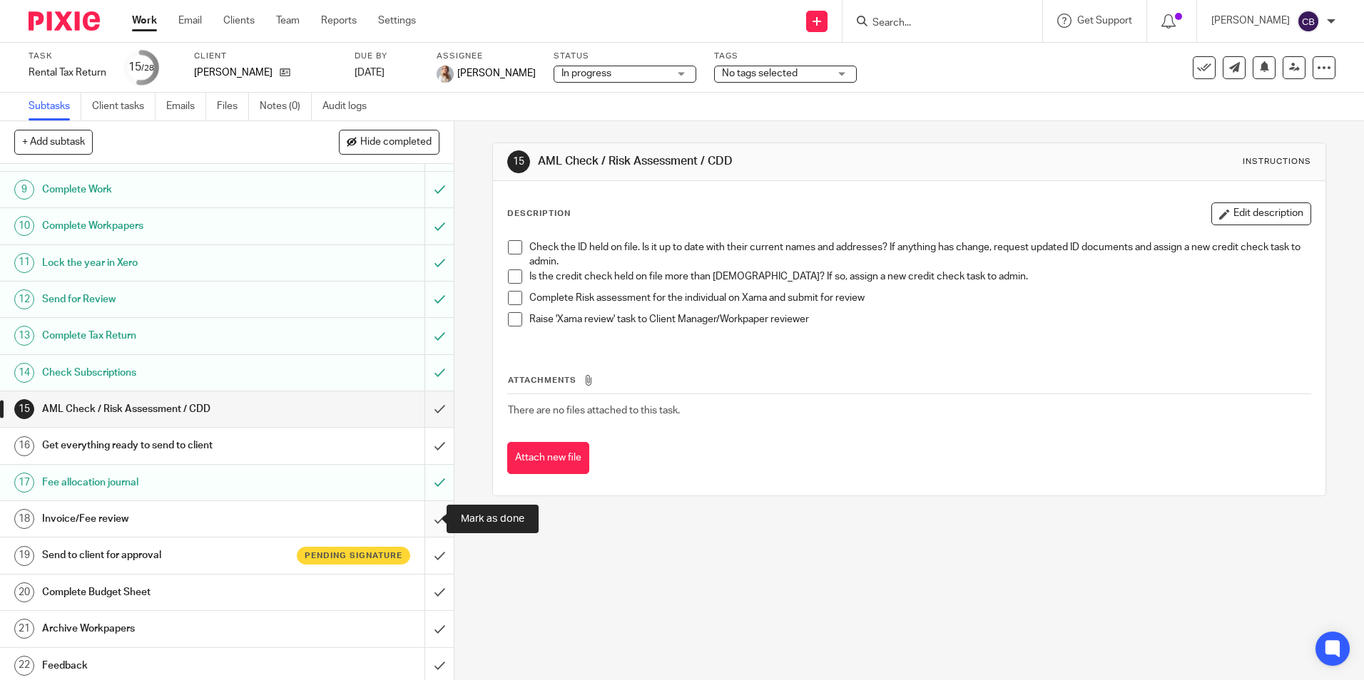
click at [427, 523] on input "submit" at bounding box center [227, 519] width 454 height 36
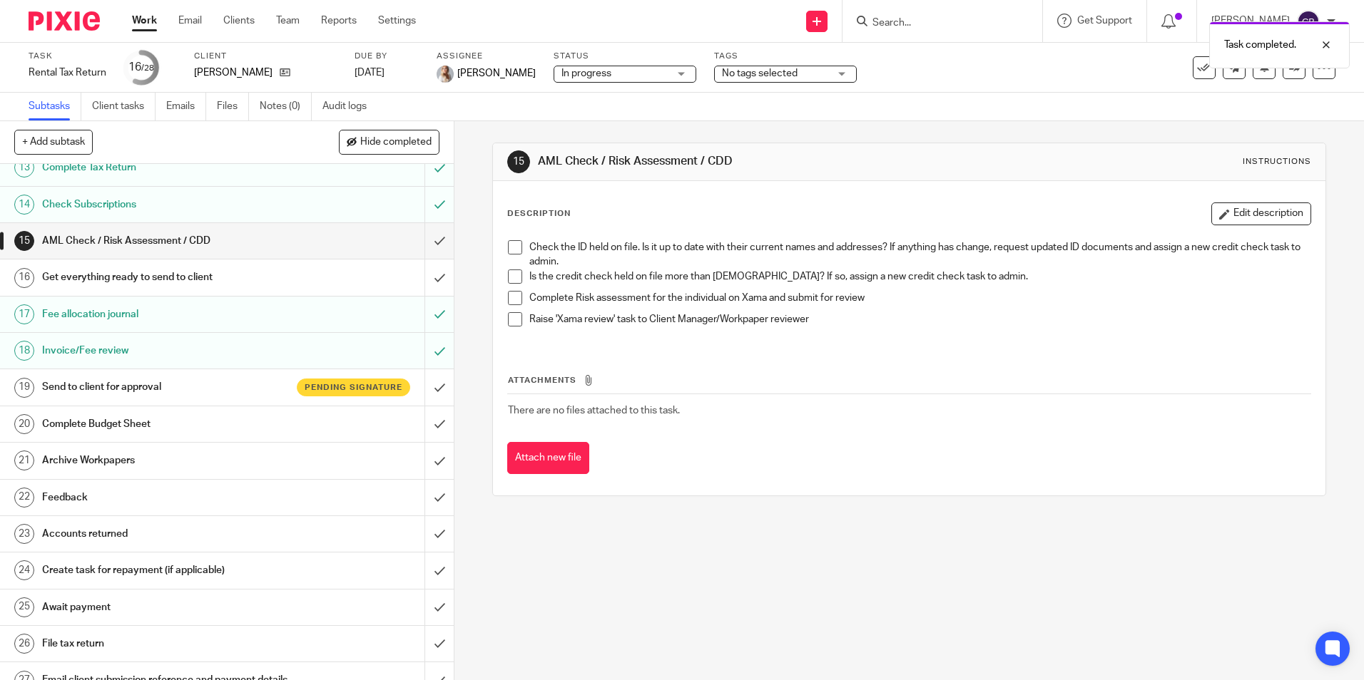
scroll to position [428, 0]
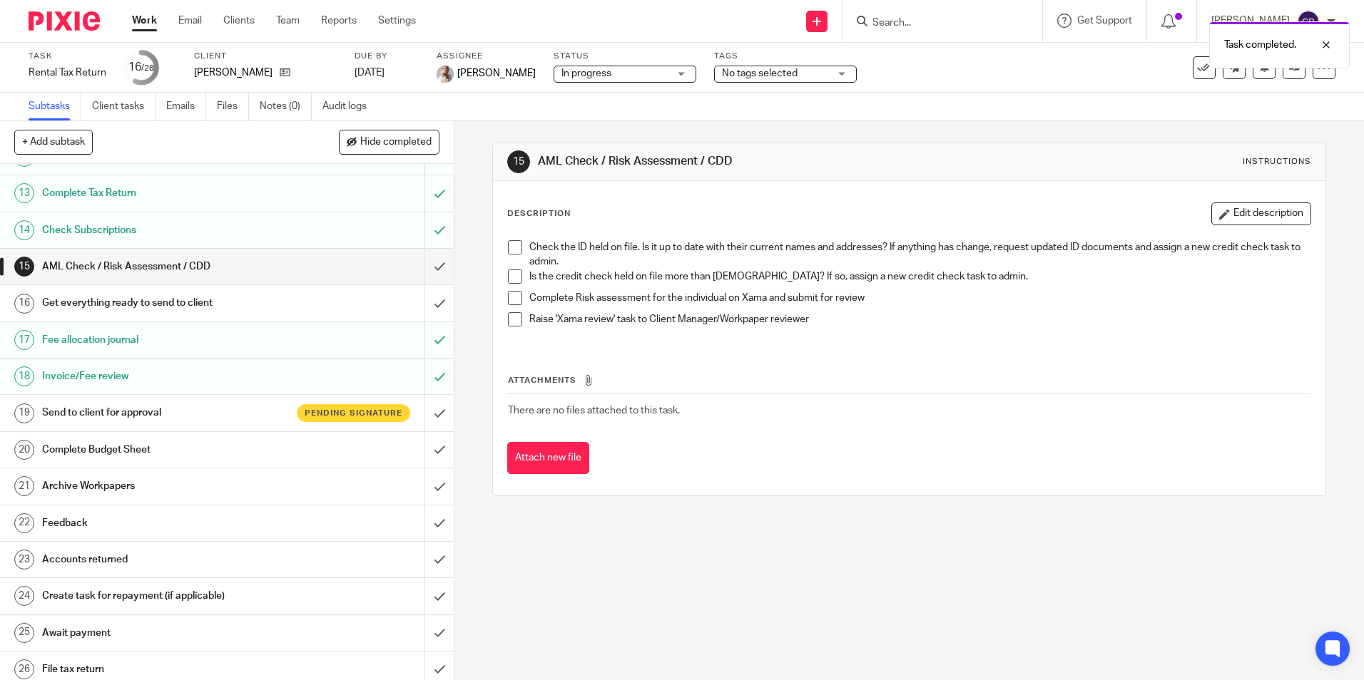
click at [919, 10] on div at bounding box center [942, 21] width 200 height 42
click at [910, 22] on div "Task completed." at bounding box center [1016, 41] width 668 height 54
click at [655, 72] on div "In progress In progress" at bounding box center [624, 74] width 143 height 17
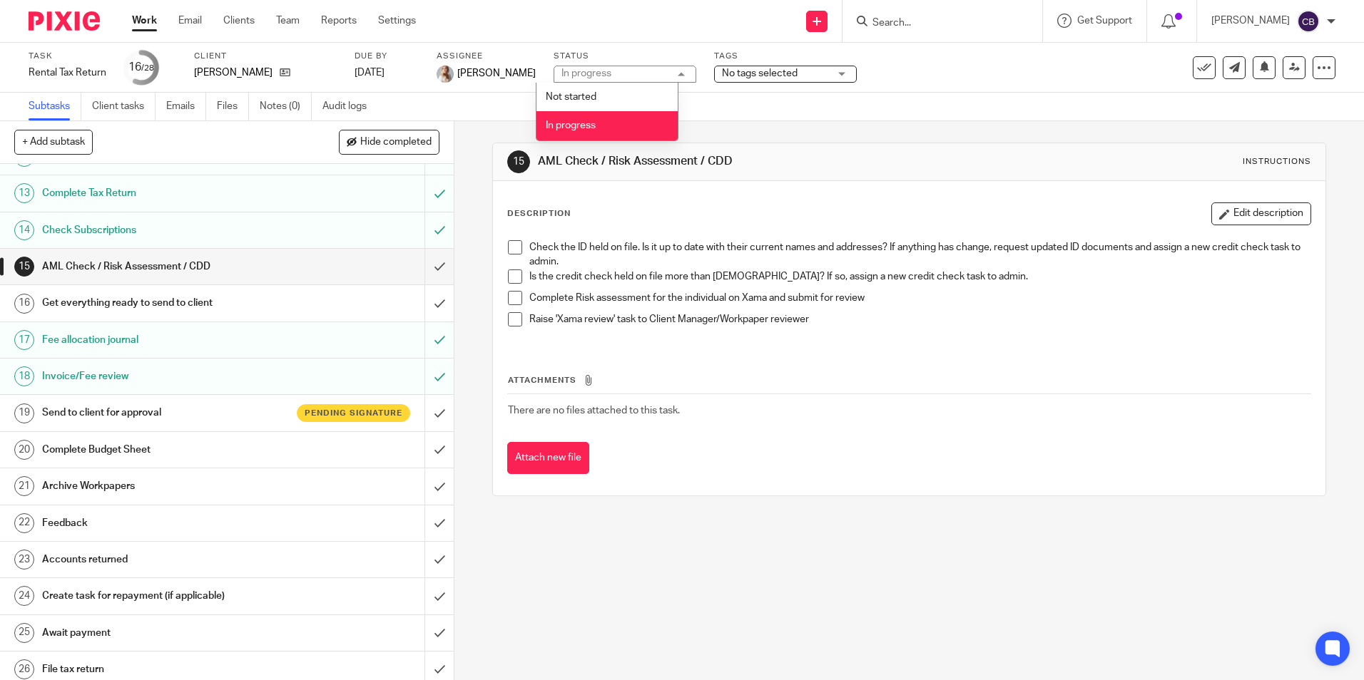
click at [767, 73] on span "No tags selected" at bounding box center [760, 73] width 76 height 10
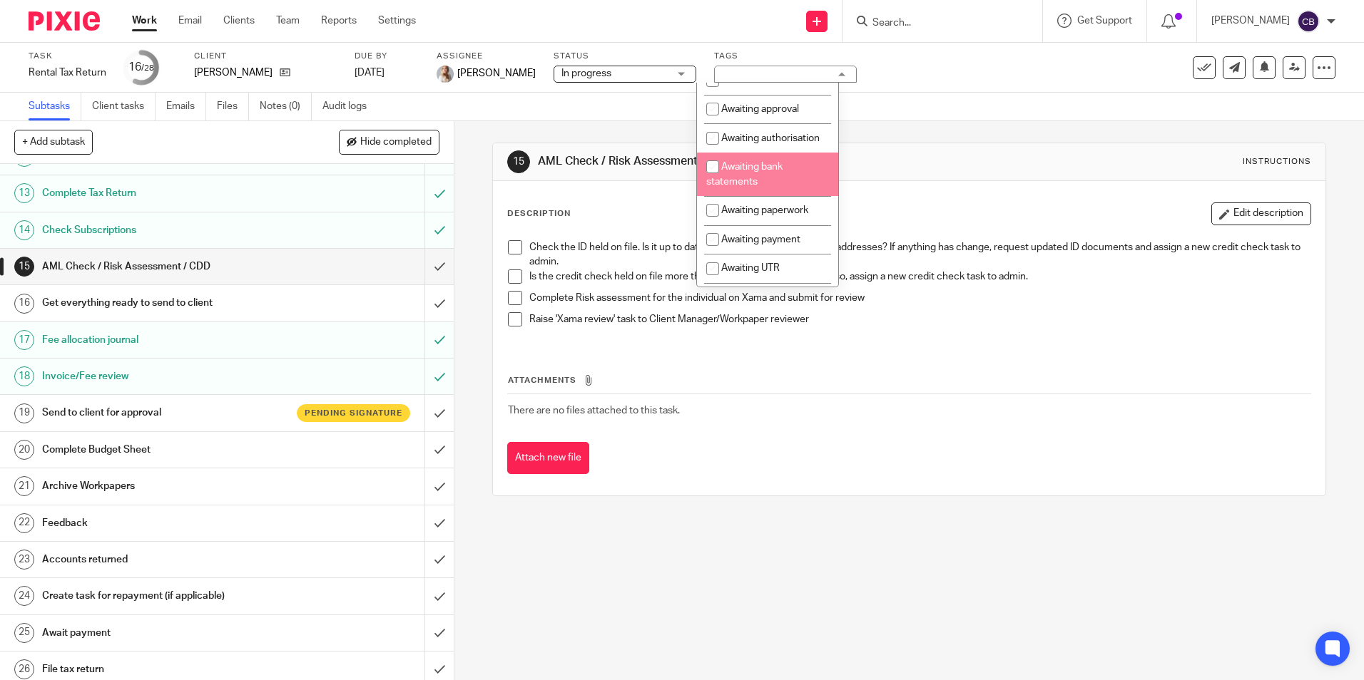
scroll to position [71, 0]
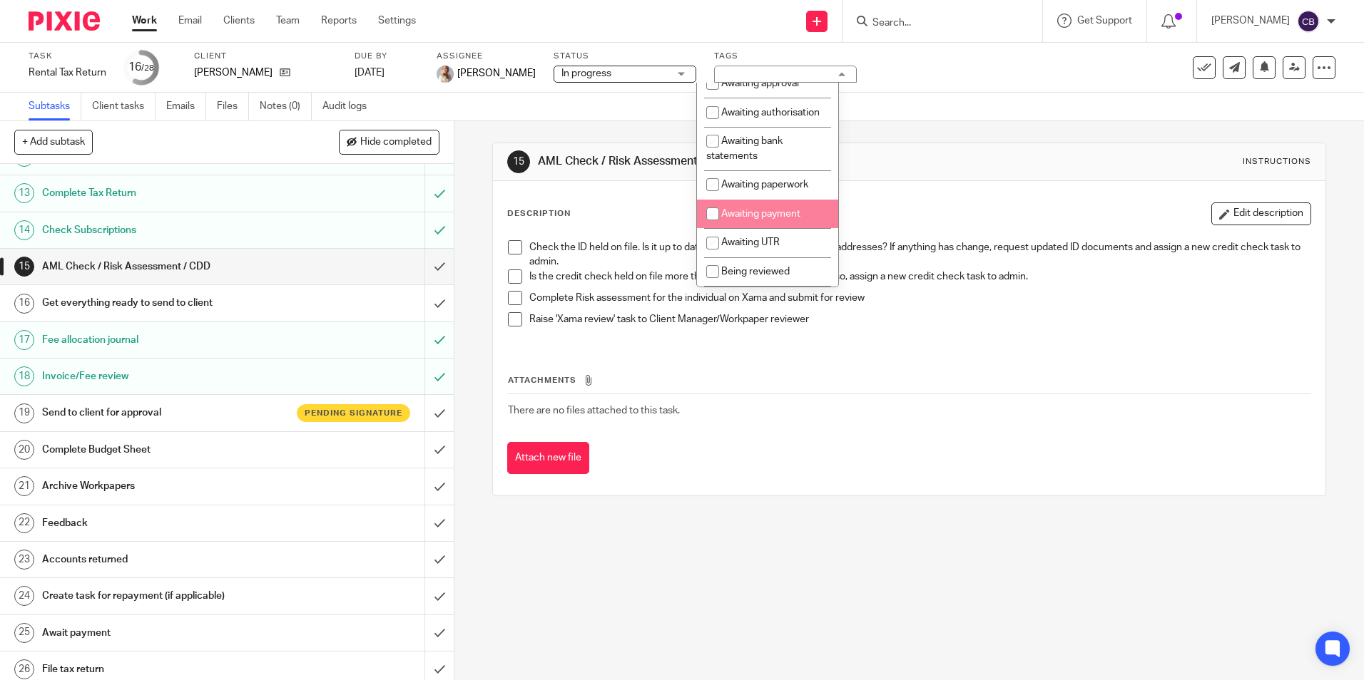
click at [760, 219] on span "Awaiting payment" at bounding box center [760, 214] width 79 height 10
checkbox input "true"
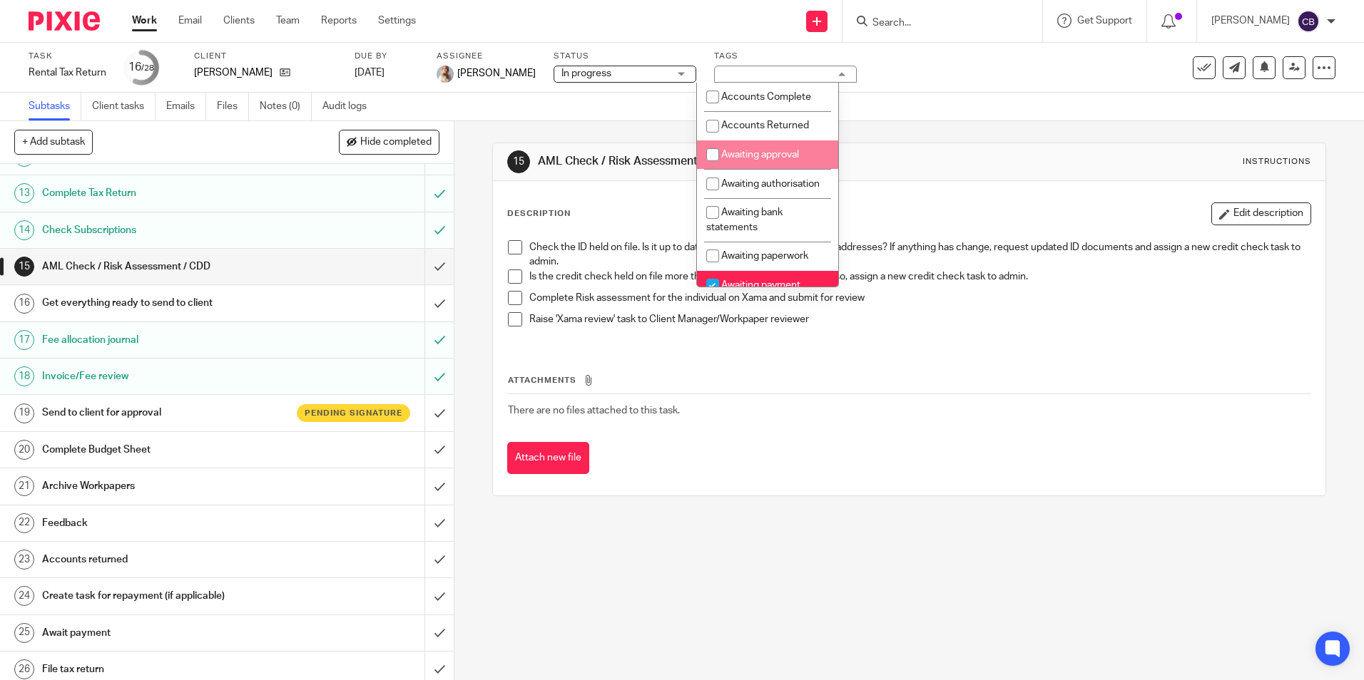
click at [764, 159] on span "Awaiting approval" at bounding box center [760, 155] width 78 height 10
checkbox input "true"
click at [889, 133] on div "15 AML Check / Risk Assessment / CDD Instructions Description Edit description …" at bounding box center [908, 319] width 833 height 397
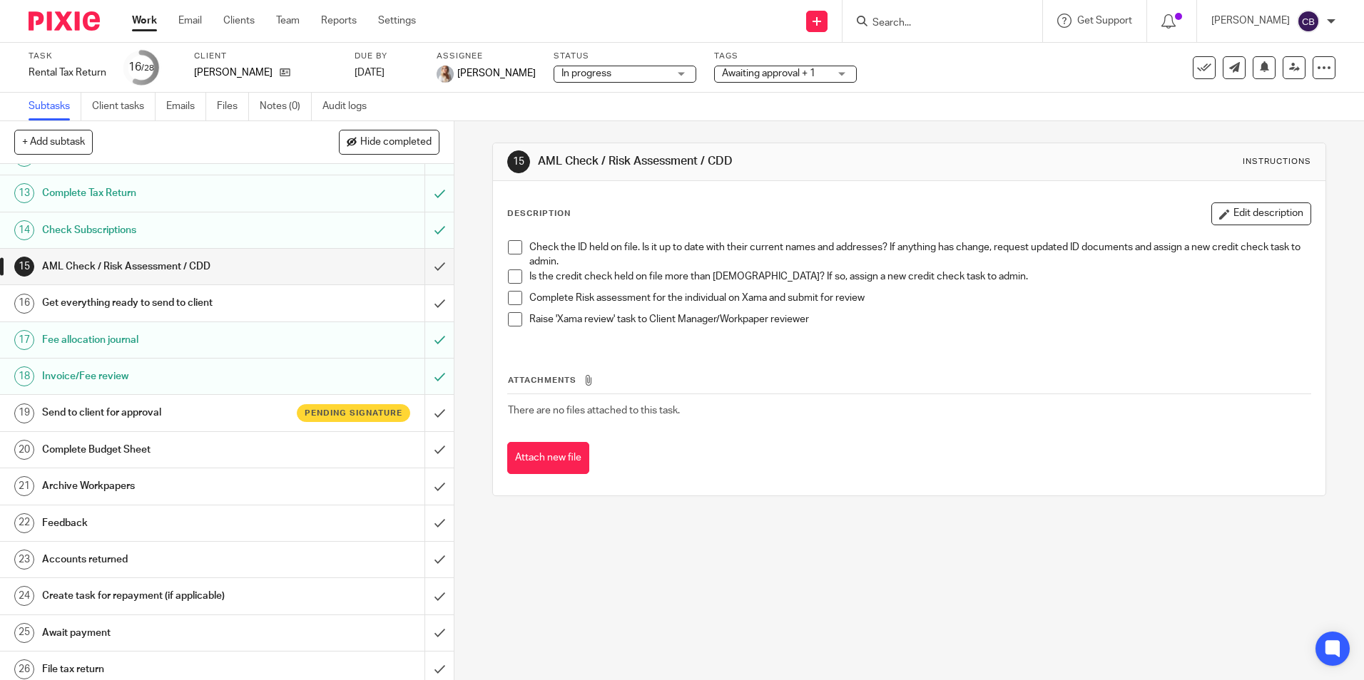
click at [912, 24] on input "Search" at bounding box center [935, 23] width 128 height 13
type input "ede"
click at [971, 55] on link at bounding box center [1010, 61] width 284 height 33
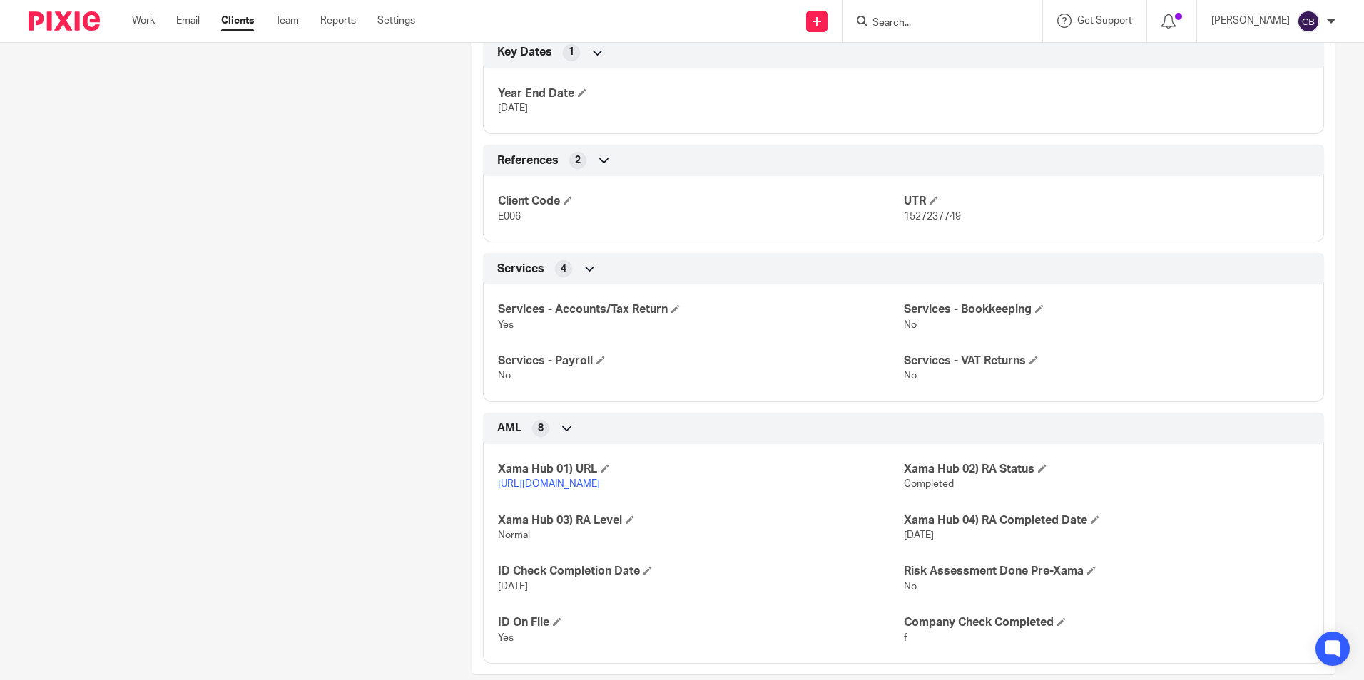
scroll to position [720, 0]
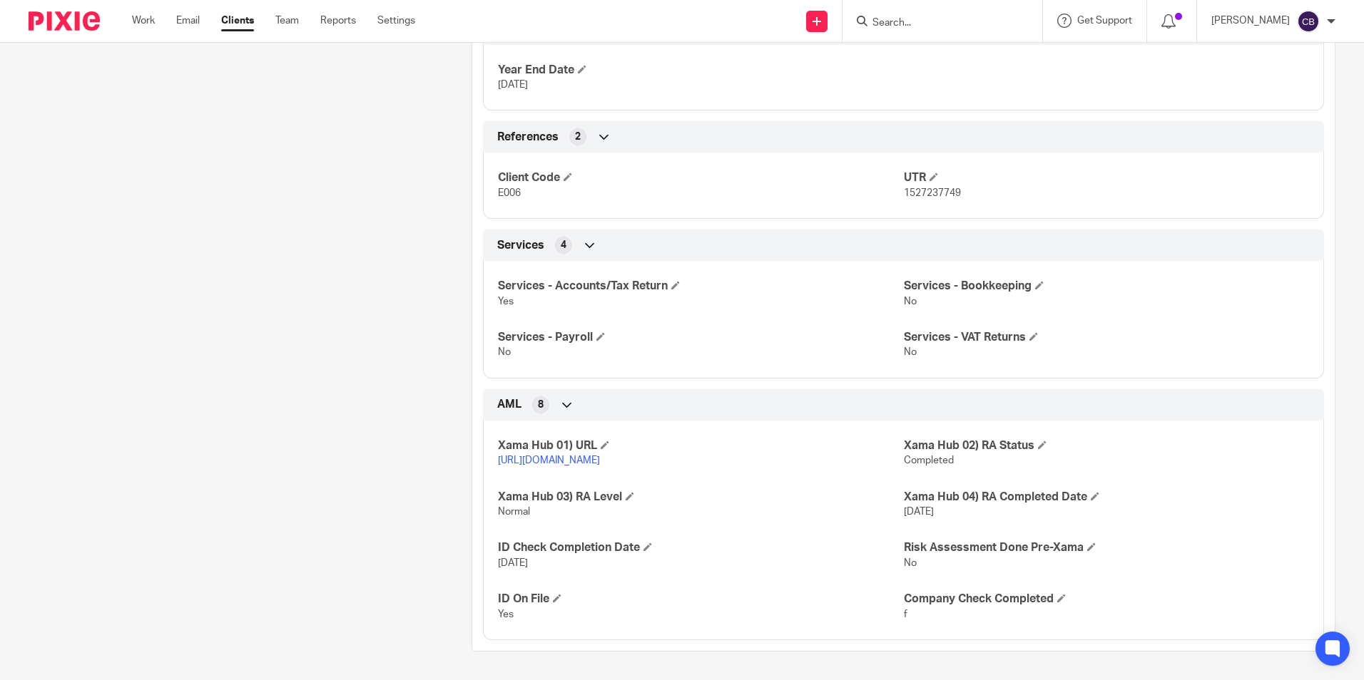
click at [600, 456] on link "[URL][DOMAIN_NAME]" at bounding box center [549, 461] width 102 height 10
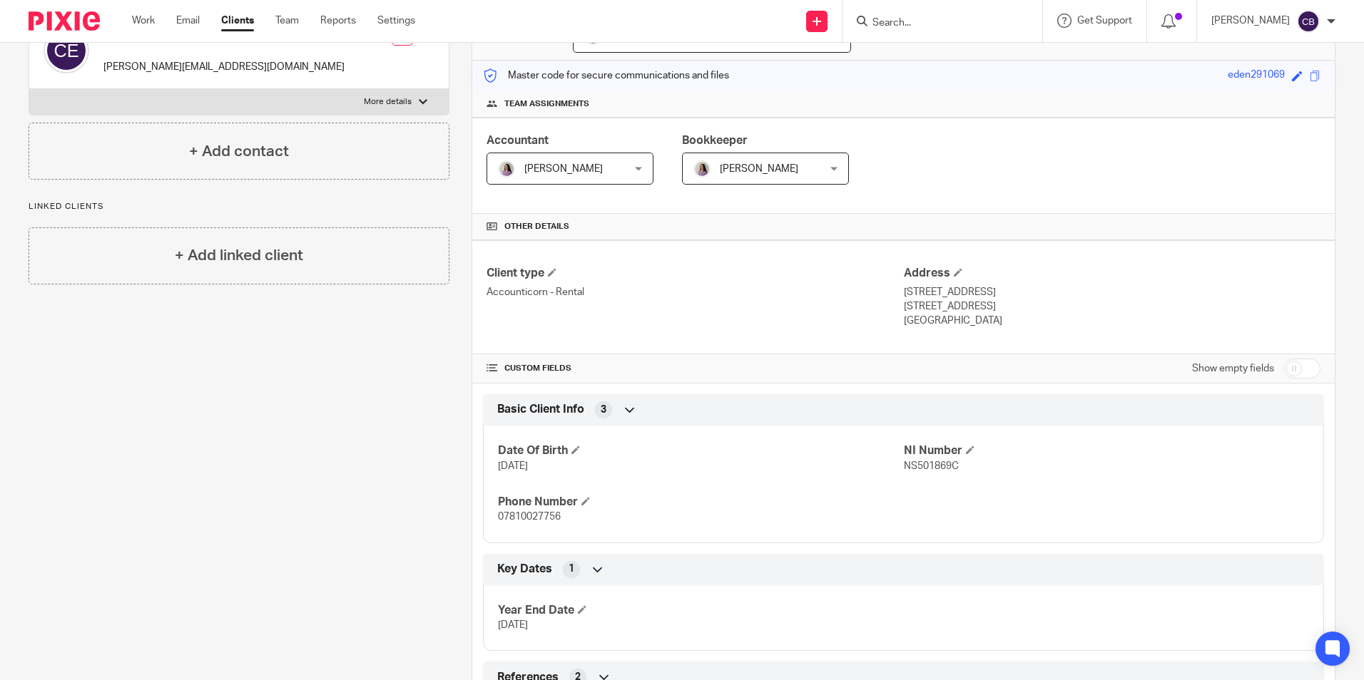
scroll to position [0, 0]
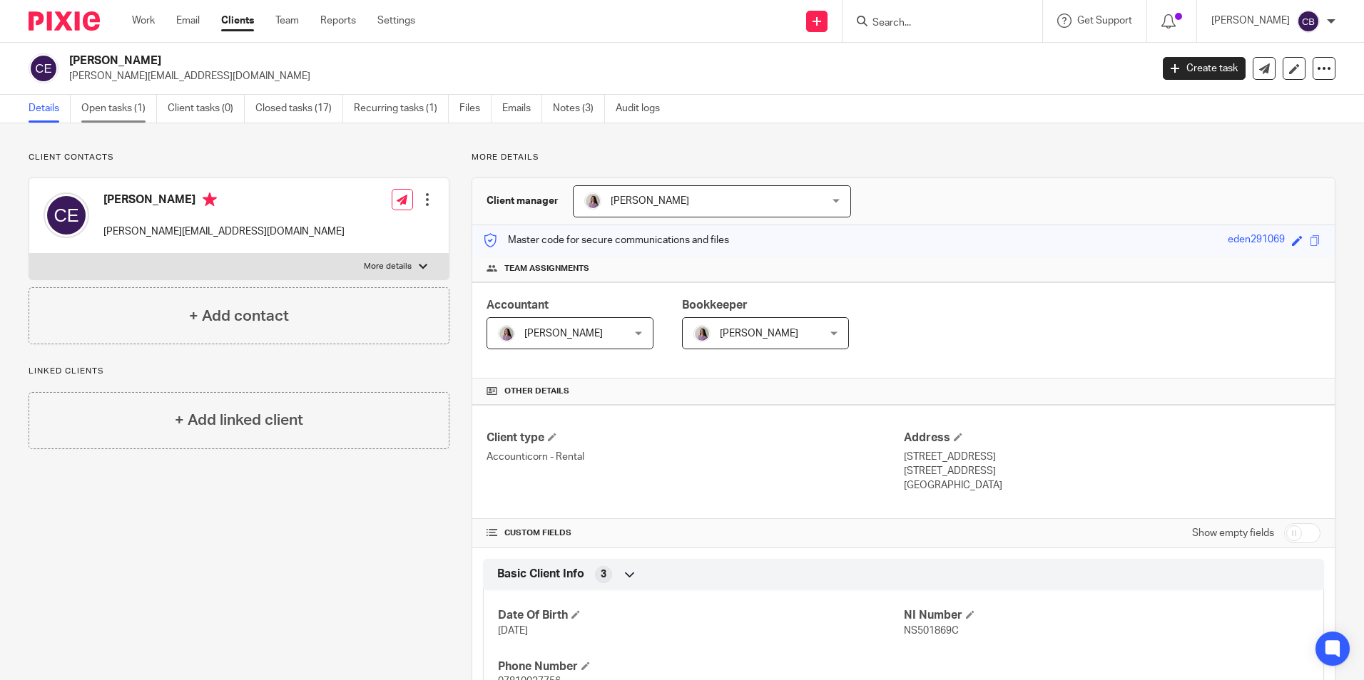
click at [121, 106] on link "Open tasks (1)" at bounding box center [119, 109] width 76 height 28
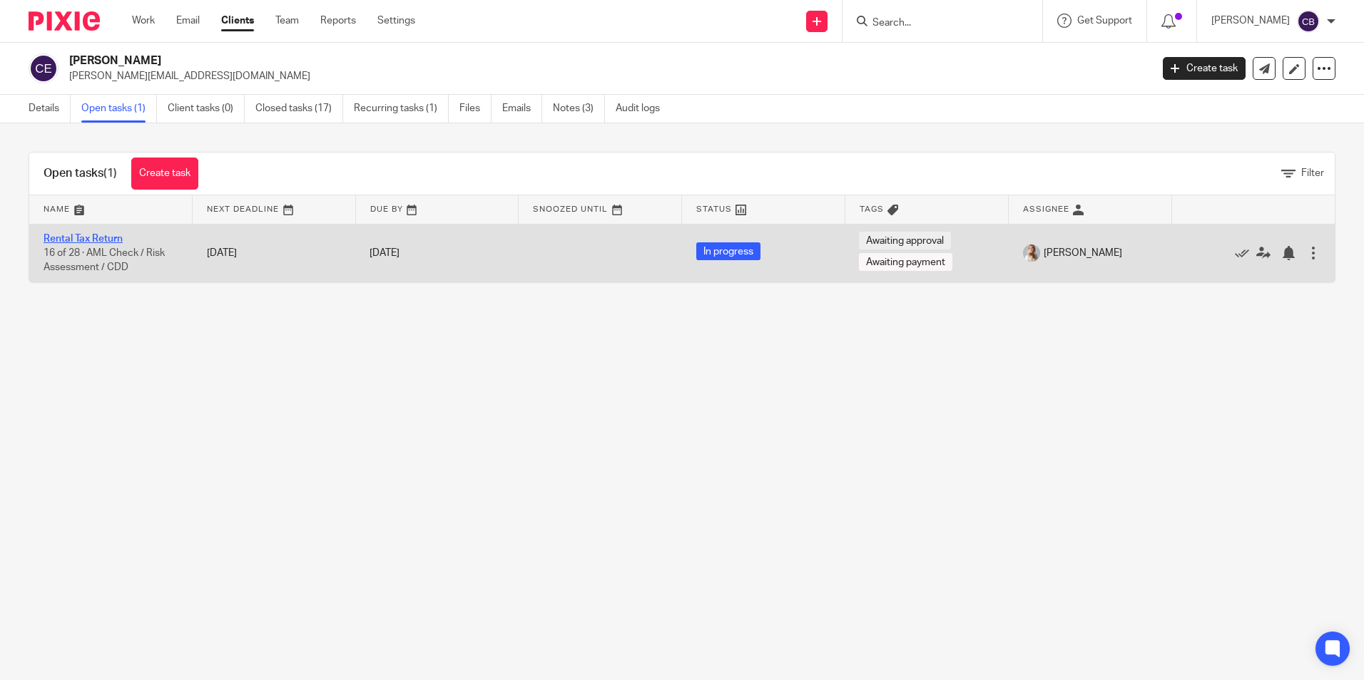
click at [107, 237] on link "Rental Tax Return" at bounding box center [83, 239] width 79 height 10
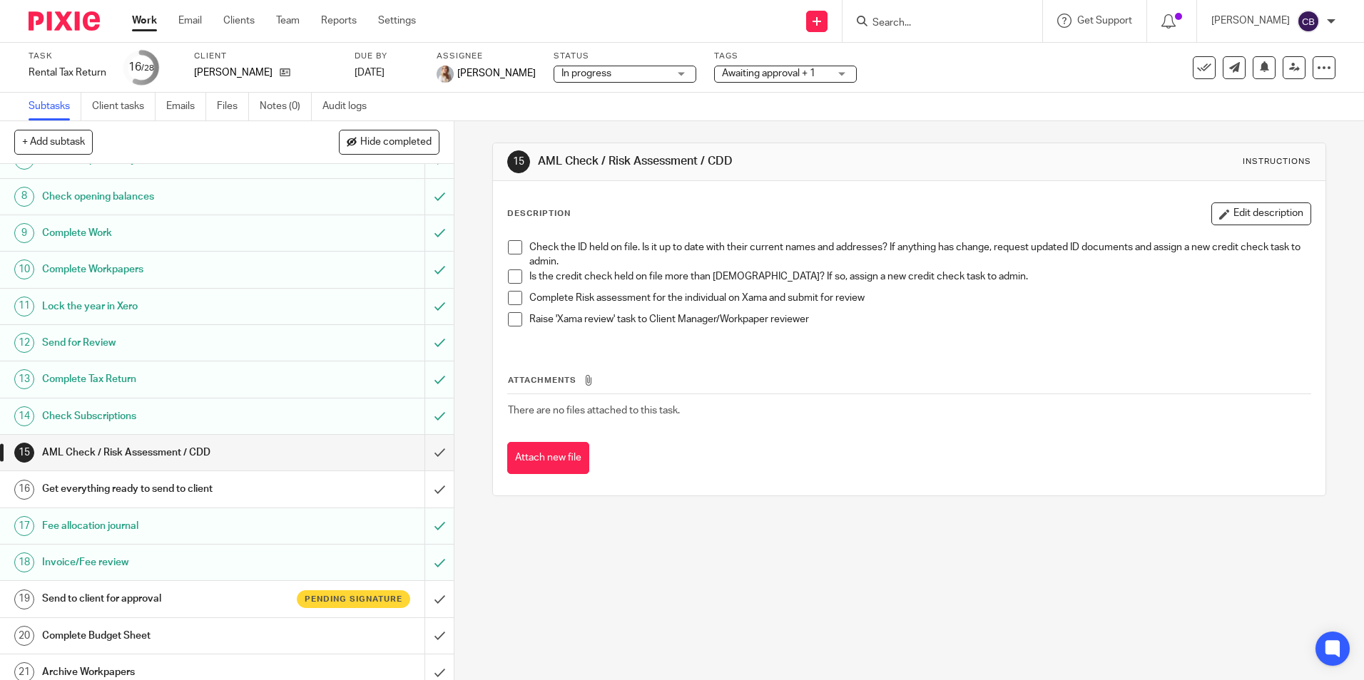
scroll to position [357, 0]
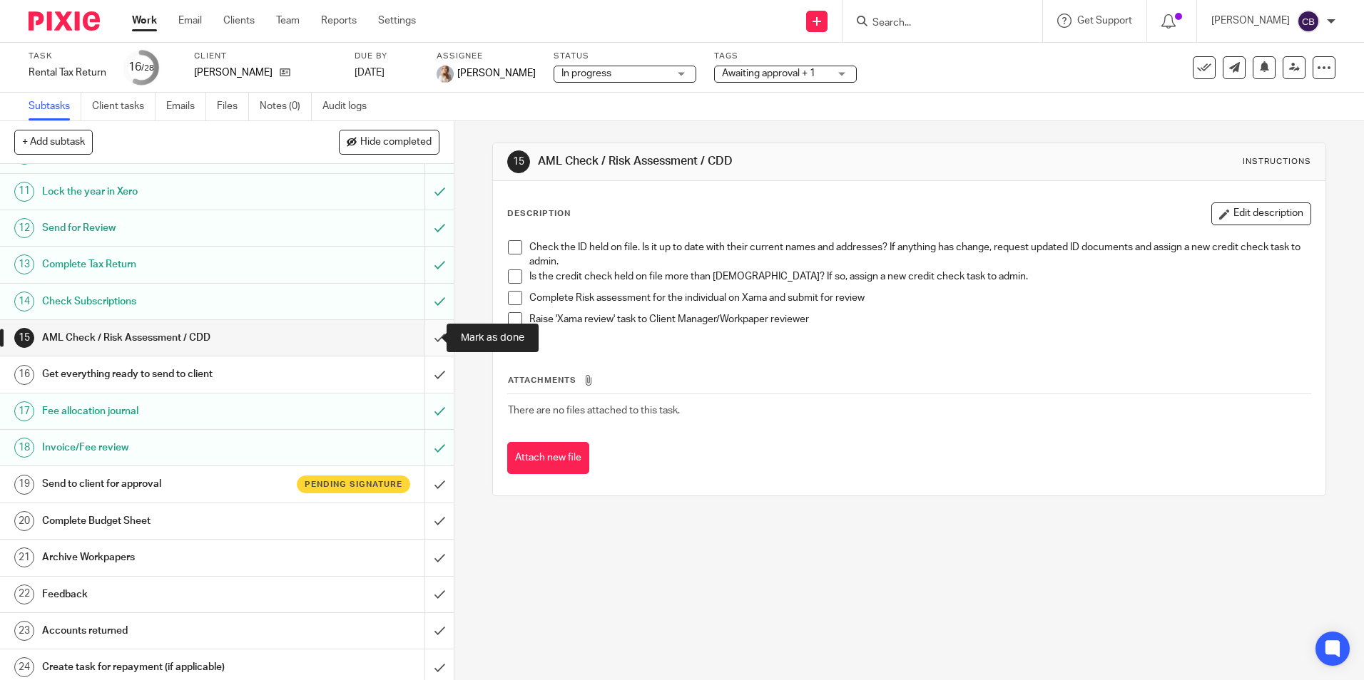
click at [424, 337] on input "submit" at bounding box center [227, 338] width 454 height 36
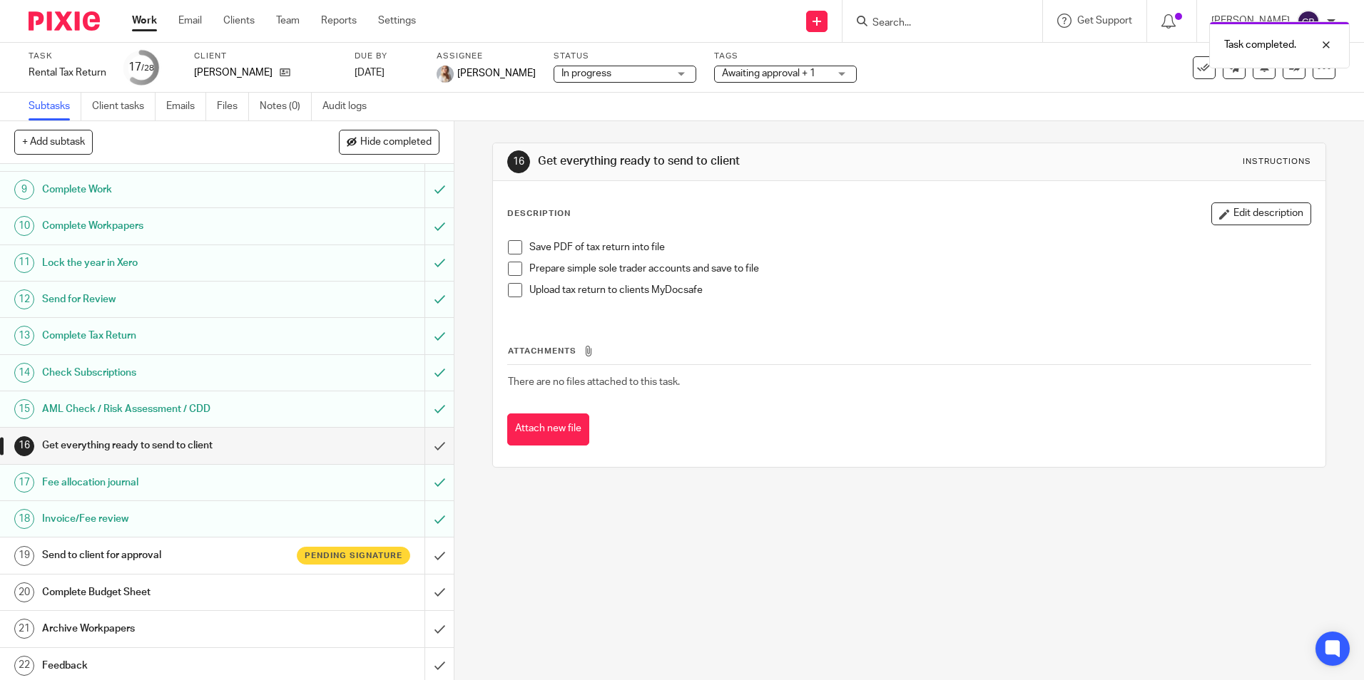
scroll to position [428, 0]
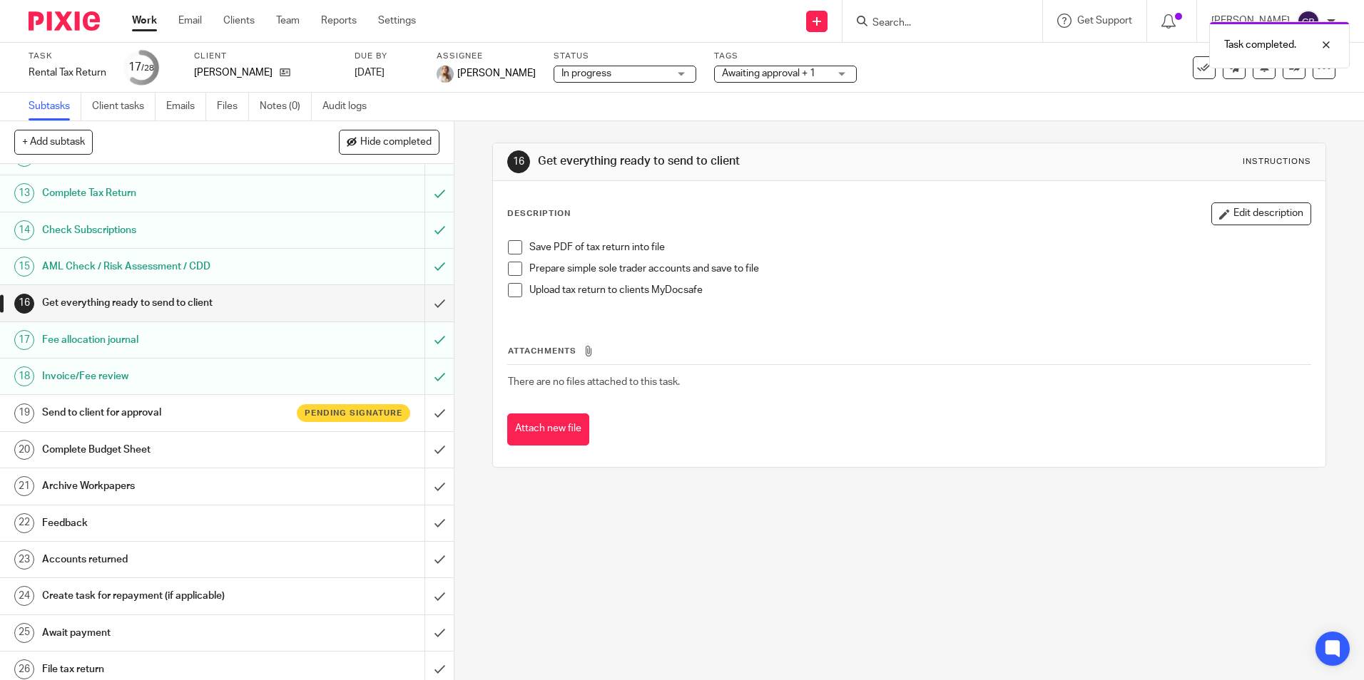
click at [508, 244] on span at bounding box center [515, 247] width 14 height 14
click at [508, 268] on span at bounding box center [515, 269] width 14 height 14
click at [427, 300] on input "submit" at bounding box center [227, 303] width 454 height 36
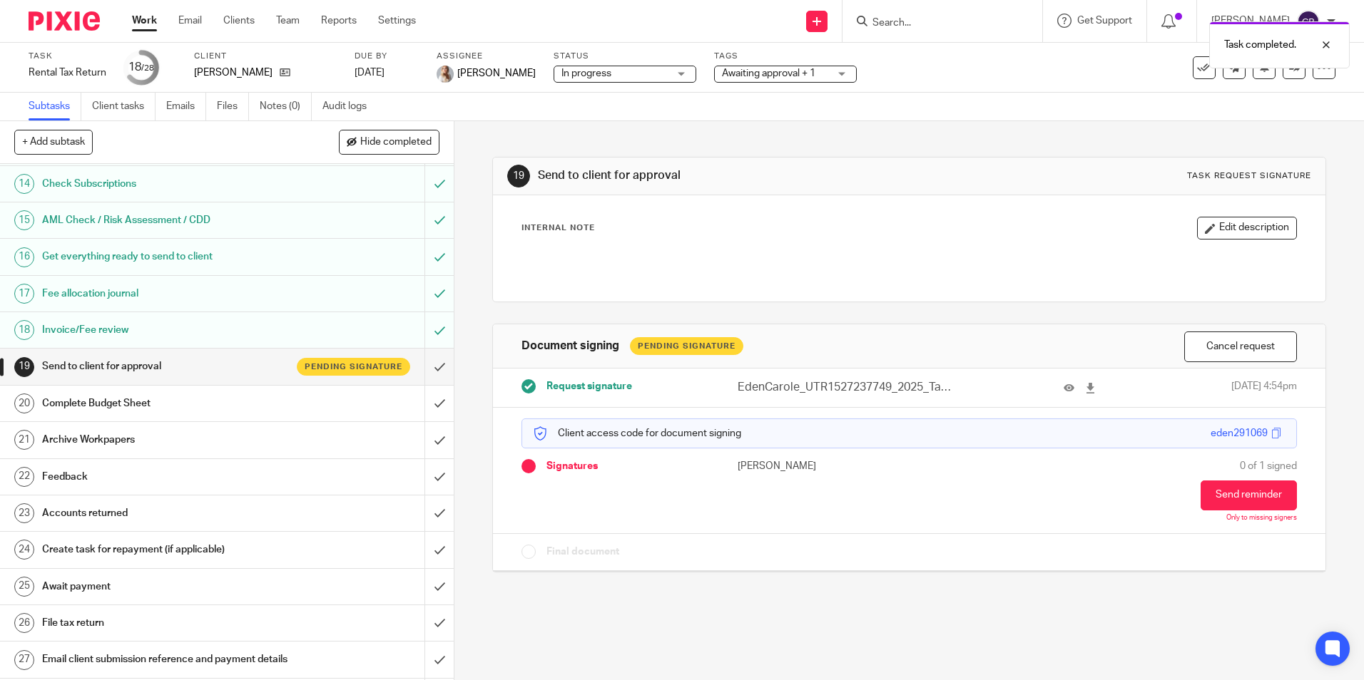
scroll to position [499, 0]
